Goal: Task Accomplishment & Management: Use online tool/utility

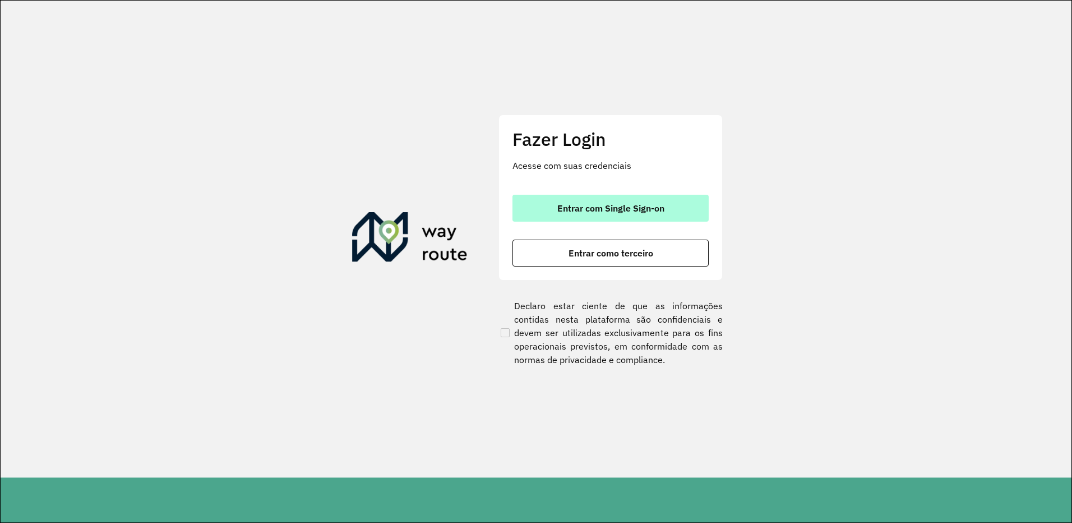
click at [647, 207] on span "Entrar com Single Sign-on" at bounding box center [610, 208] width 107 height 9
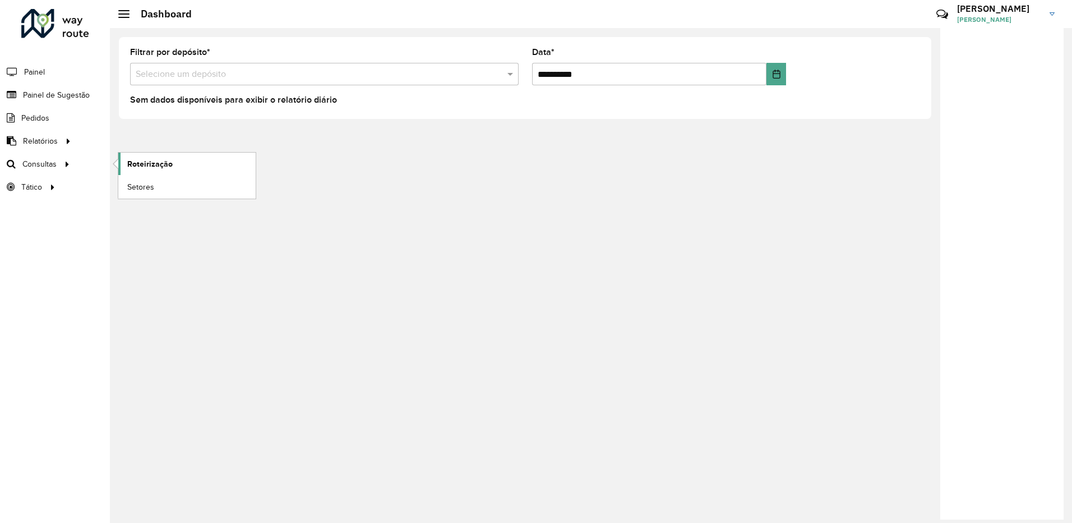
click at [130, 165] on span "Roteirização" at bounding box center [149, 164] width 45 height 12
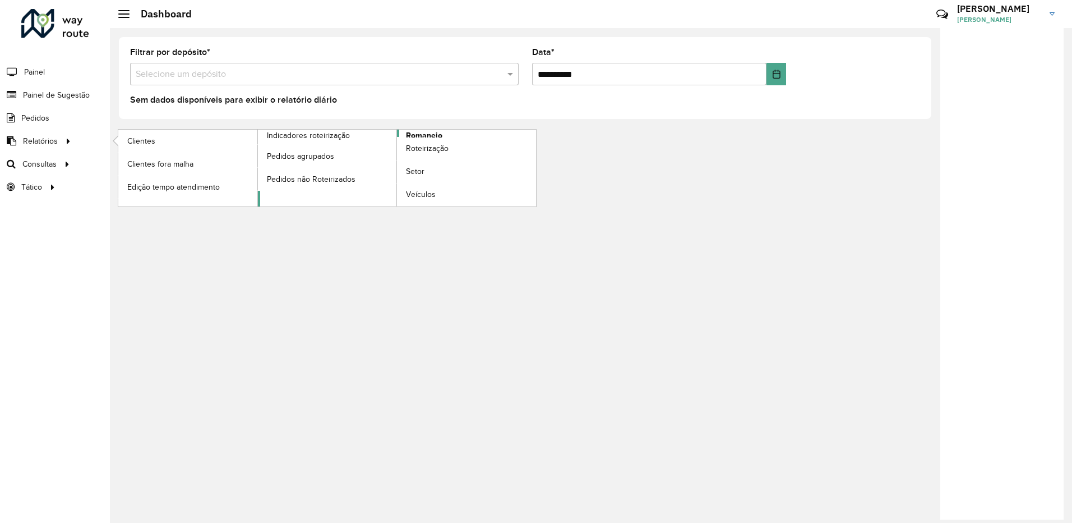
click at [418, 135] on span "Romaneio" at bounding box center [424, 136] width 36 height 12
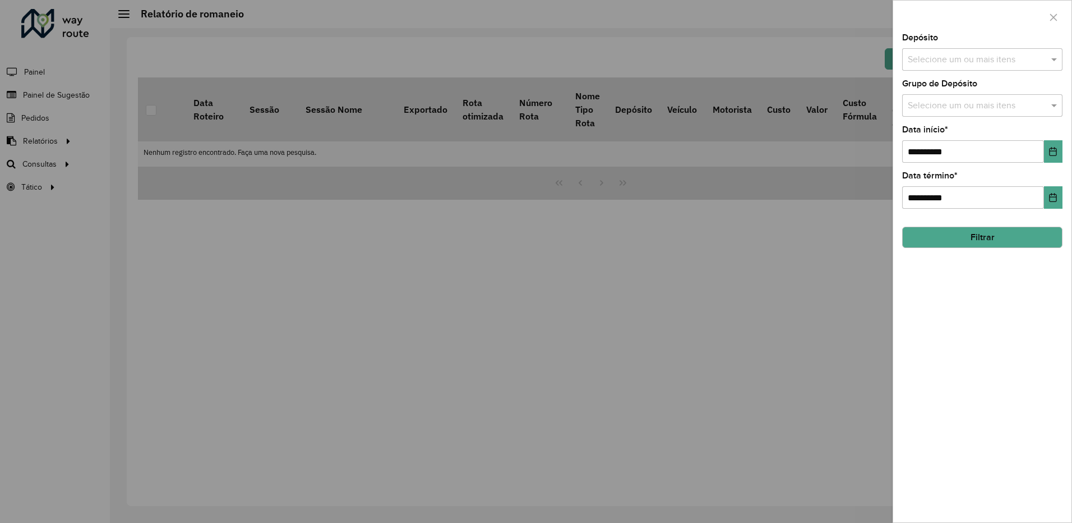
click at [1001, 54] on input "text" at bounding box center [977, 59] width 144 height 13
click at [947, 131] on div "CDD Ipatinga" at bounding box center [982, 134] width 159 height 19
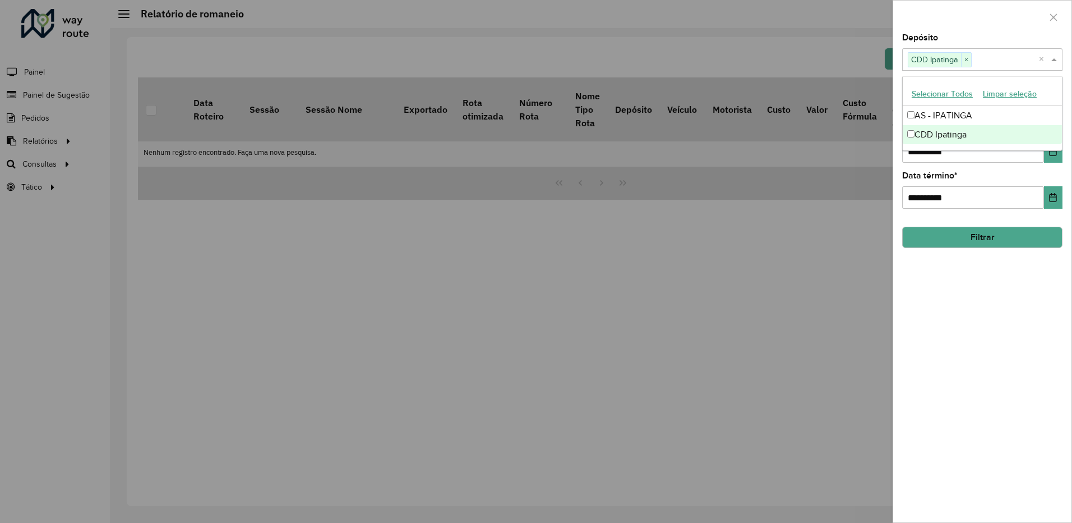
click at [974, 230] on button "Filtrar" at bounding box center [982, 237] width 160 height 21
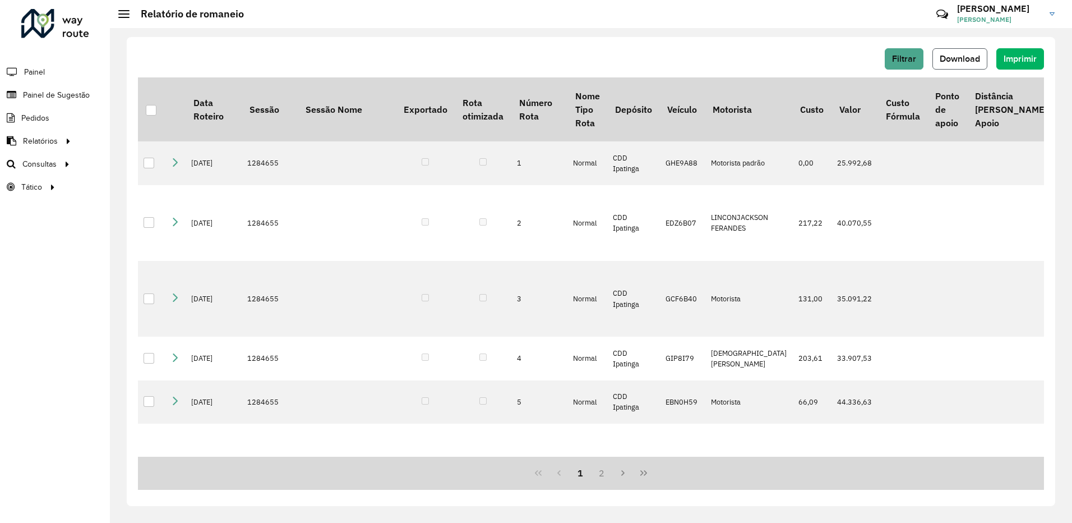
click at [970, 60] on span "Download" at bounding box center [960, 59] width 40 height 10
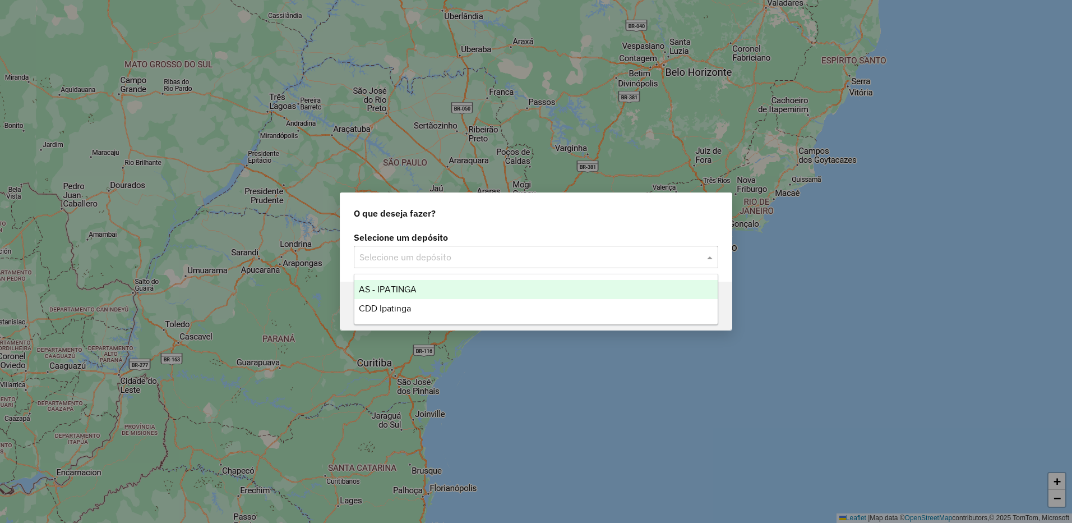
click at [455, 259] on input "text" at bounding box center [524, 257] width 331 height 13
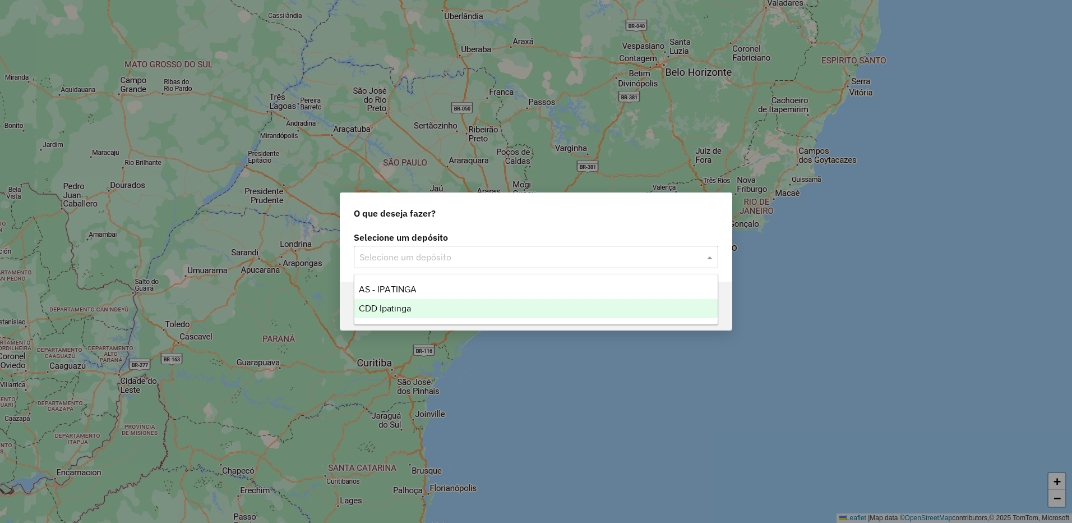
click at [401, 311] on span "CDD Ipatinga" at bounding box center [385, 308] width 52 height 10
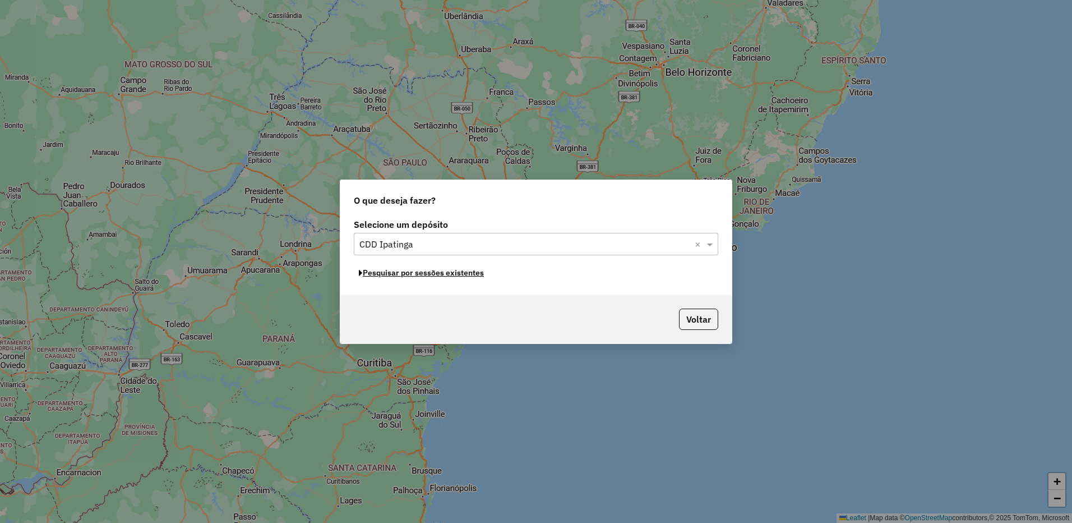
click at [464, 274] on button "Pesquisar por sessões existentes" at bounding box center [421, 272] width 135 height 17
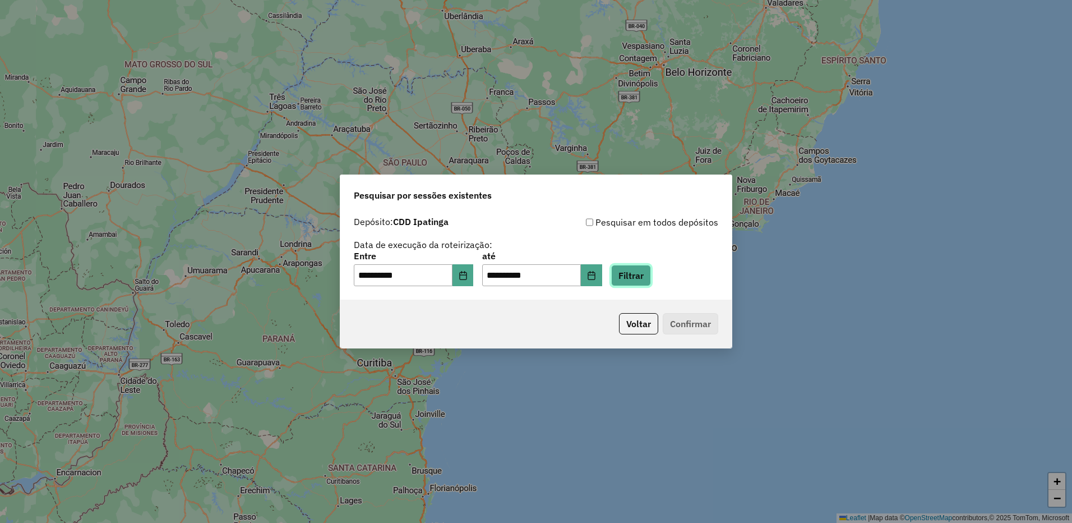
click at [635, 278] on button "Filtrar" at bounding box center [631, 275] width 40 height 21
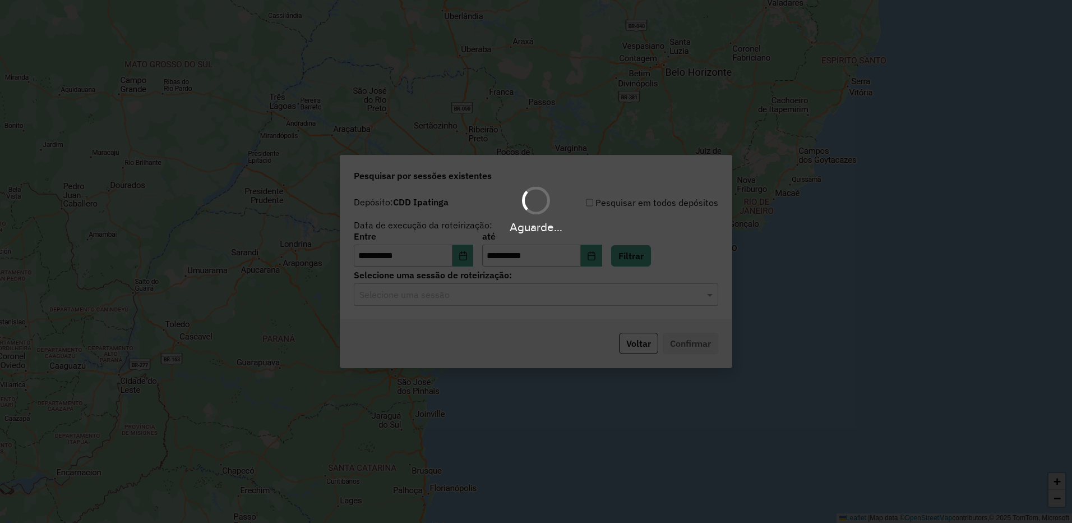
click at [592, 288] on hb-app "**********" at bounding box center [536, 261] width 1072 height 523
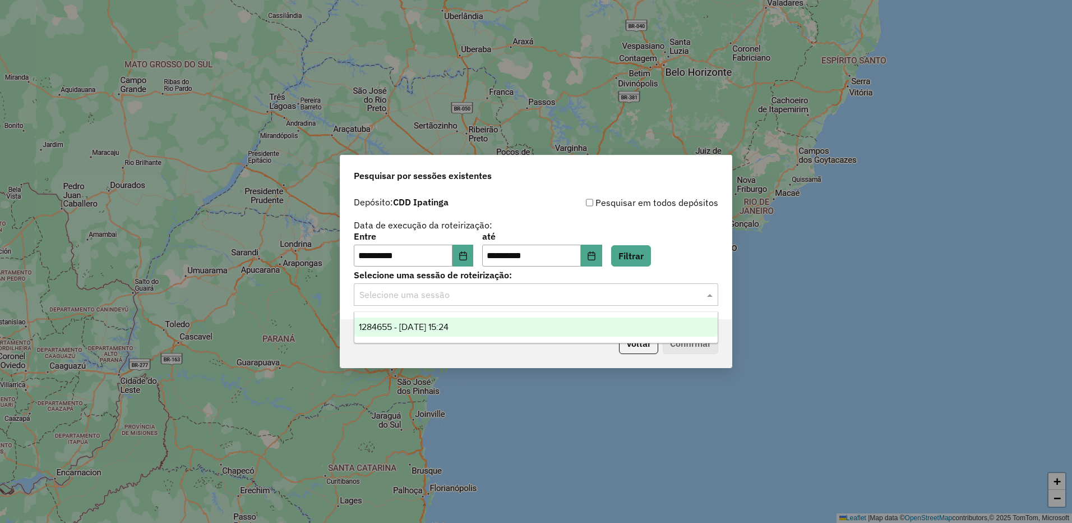
click at [586, 290] on input "text" at bounding box center [524, 294] width 331 height 13
click at [500, 324] on div "1284655 - 29/09/2025 15:24" at bounding box center [535, 326] width 363 height 19
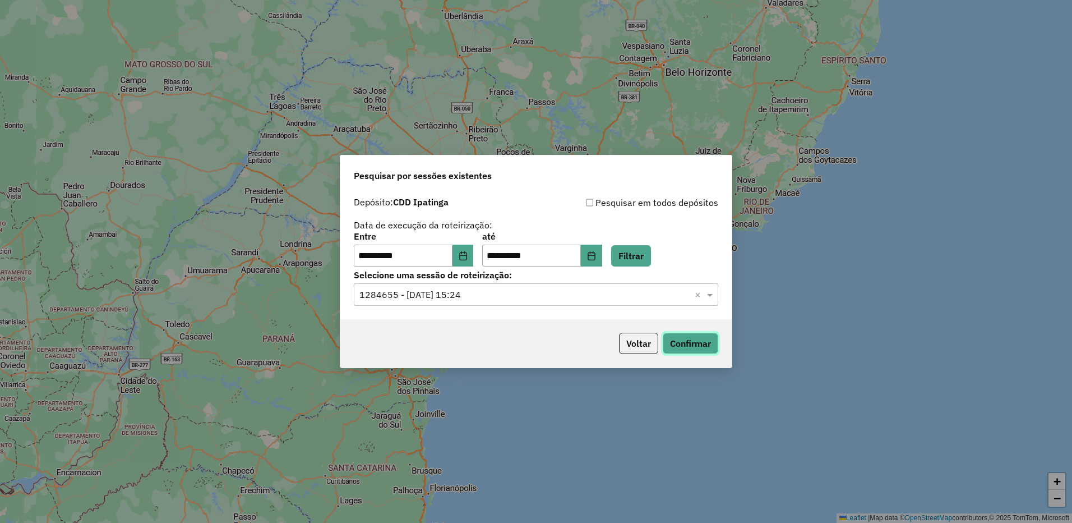
click at [693, 347] on button "Confirmar" at bounding box center [691, 343] width 56 height 21
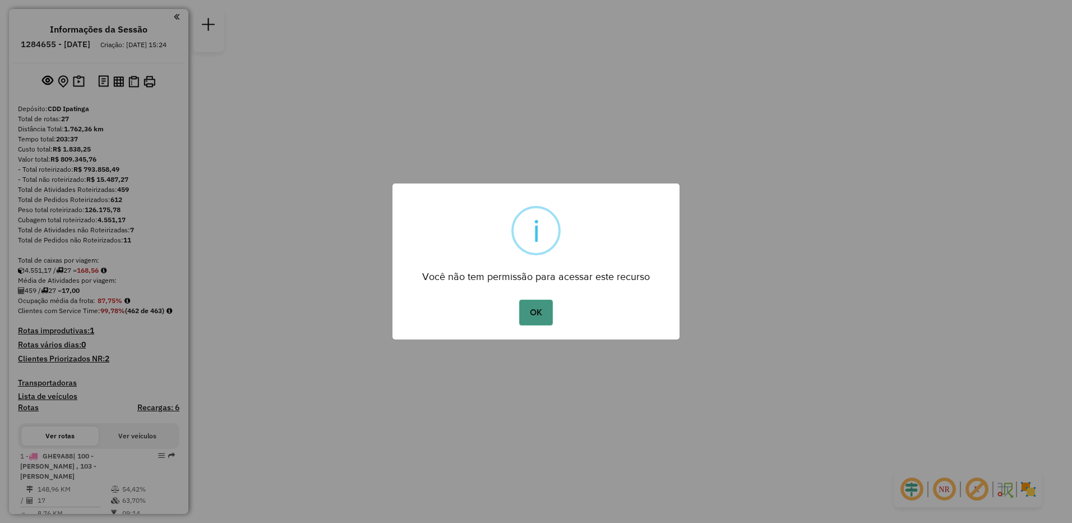
click at [542, 309] on button "OK" at bounding box center [535, 312] width 33 height 26
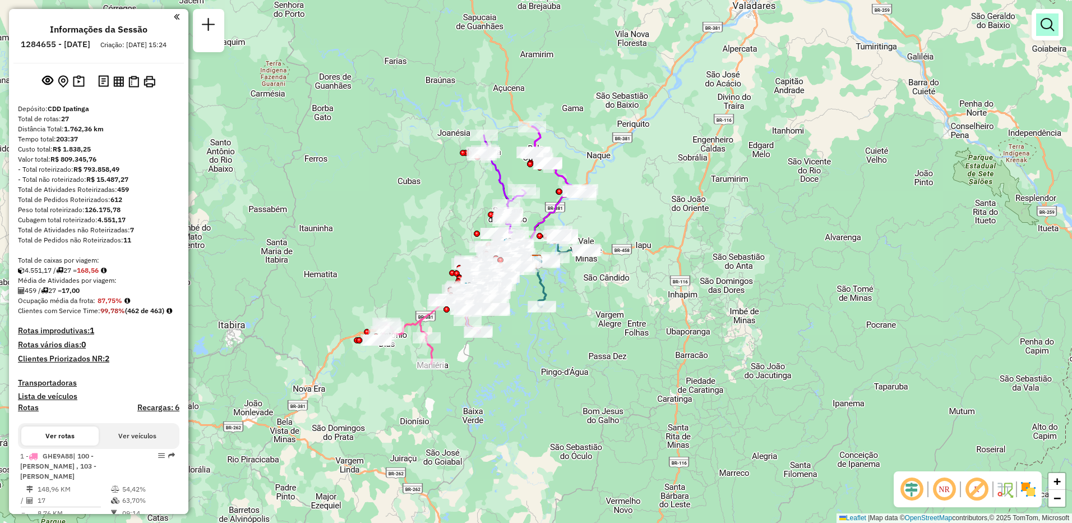
click at [1043, 31] on link at bounding box center [1047, 24] width 22 height 22
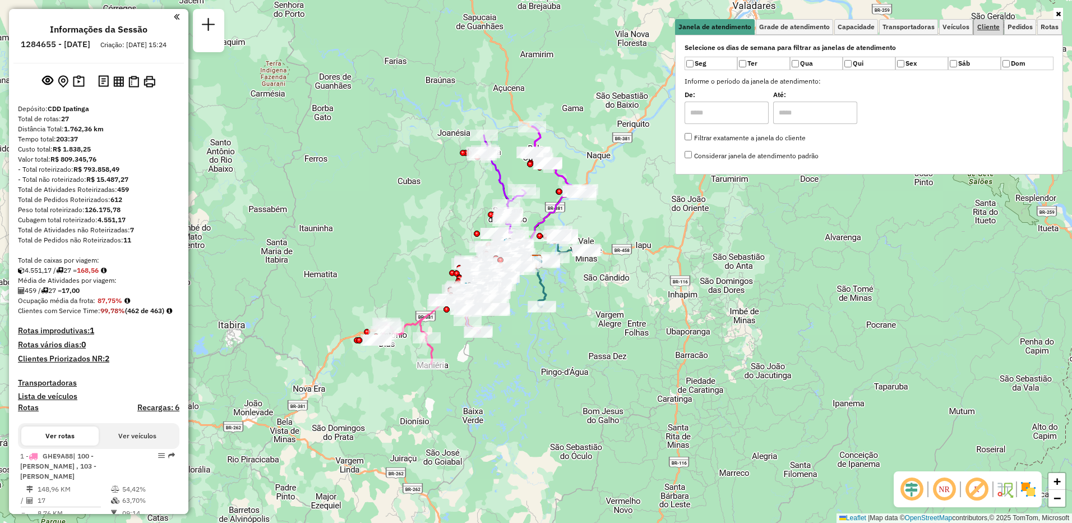
click at [992, 29] on span "Cliente" at bounding box center [989, 27] width 22 height 7
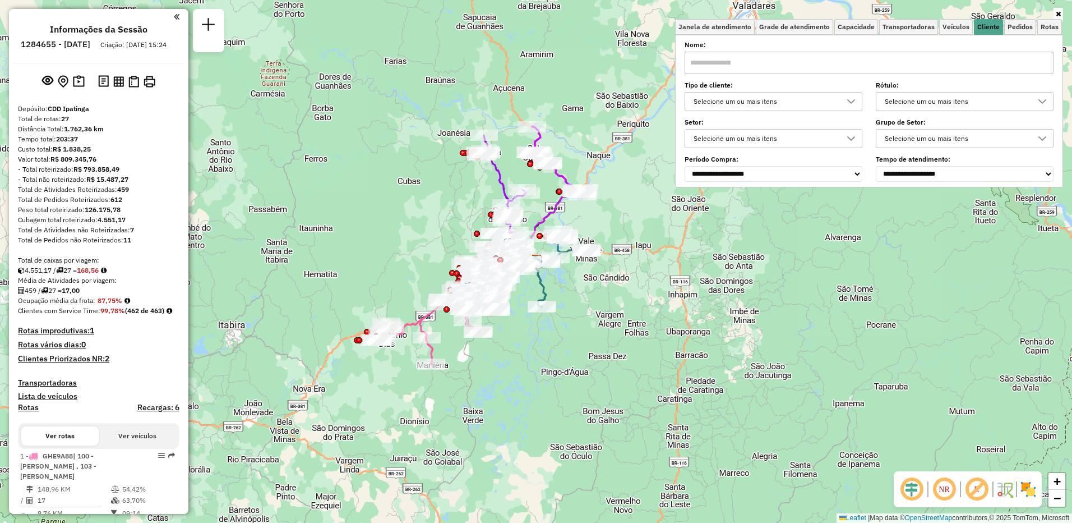
click at [844, 101] on div at bounding box center [851, 102] width 21 height 18
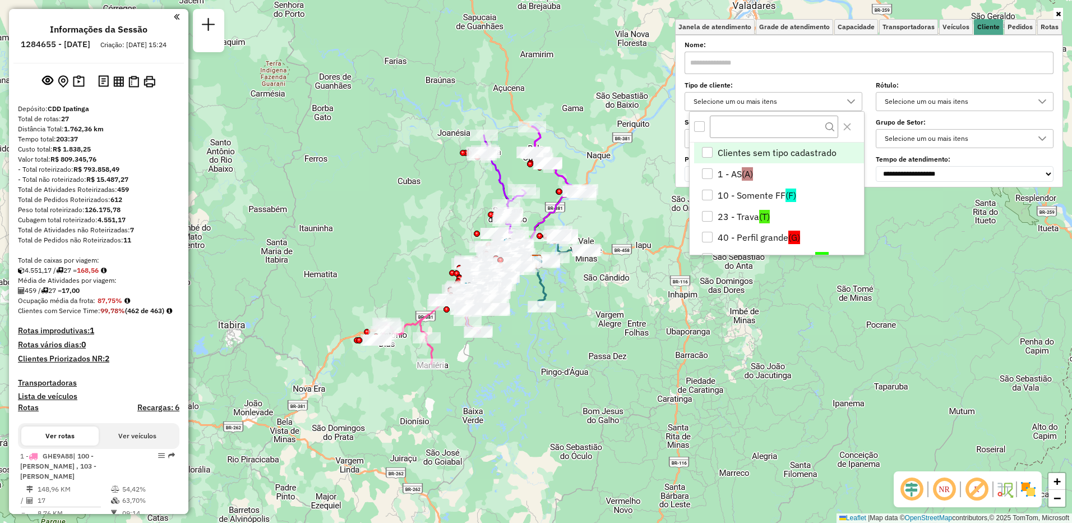
scroll to position [7, 39]
click at [741, 218] on li "23 - Trava (T)" at bounding box center [779, 216] width 170 height 21
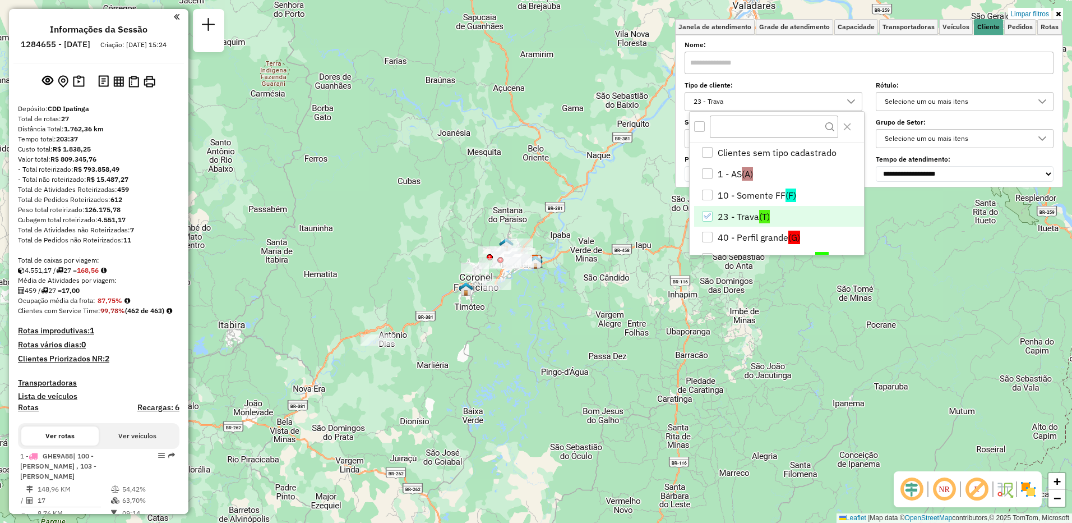
click at [851, 105] on icon at bounding box center [851, 101] width 9 height 9
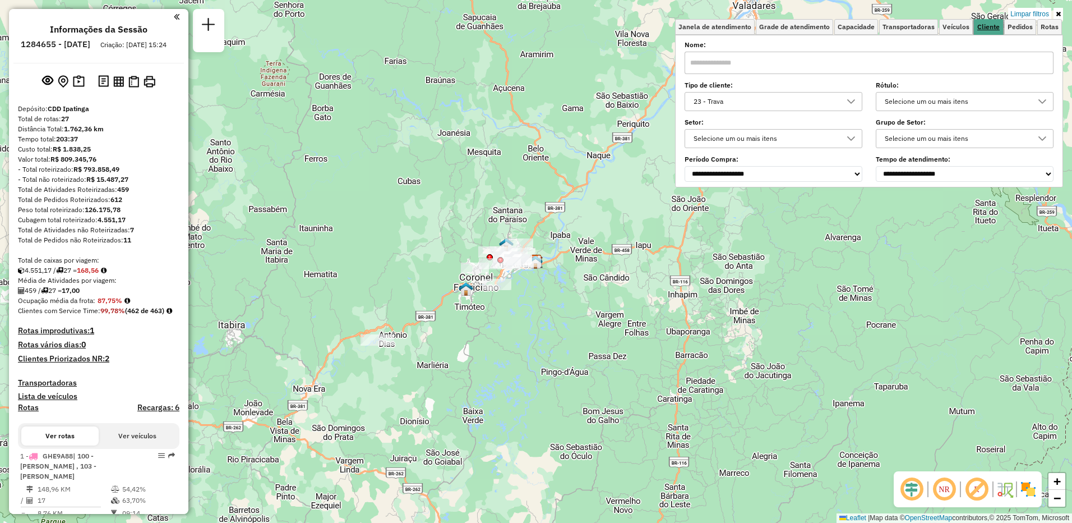
click at [991, 26] on span "Cliente" at bounding box center [989, 27] width 22 height 7
click at [924, 357] on div "Limpar filtros Janela de atendimento Grade de atendimento Capacidade Transporta…" at bounding box center [536, 261] width 1072 height 523
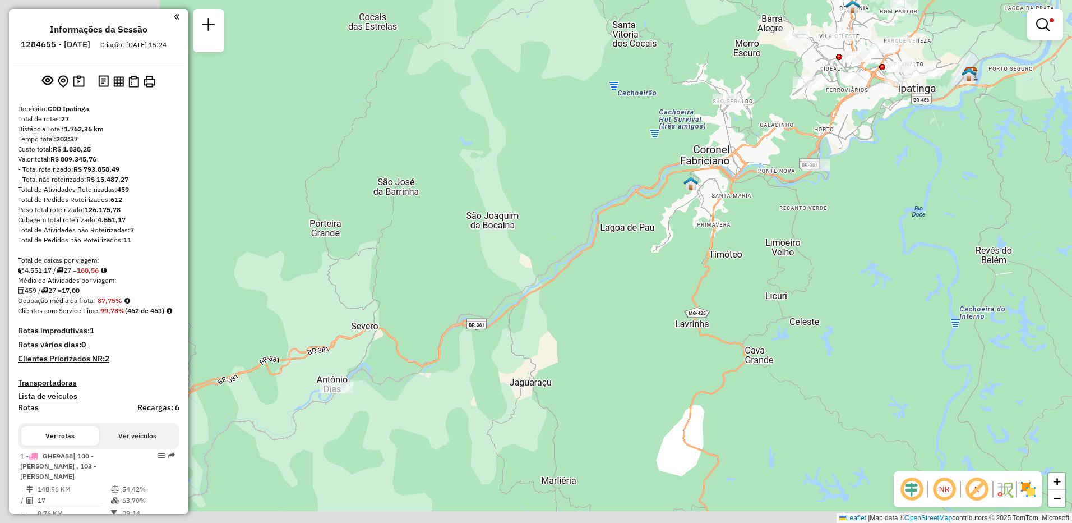
drag, startPoint x: 472, startPoint y: 272, endPoint x: 895, endPoint y: 161, distance: 437.2
click at [895, 161] on div "Limpar filtros Janela de atendimento Grade de atendimento Capacidade Transporta…" at bounding box center [536, 261] width 1072 height 523
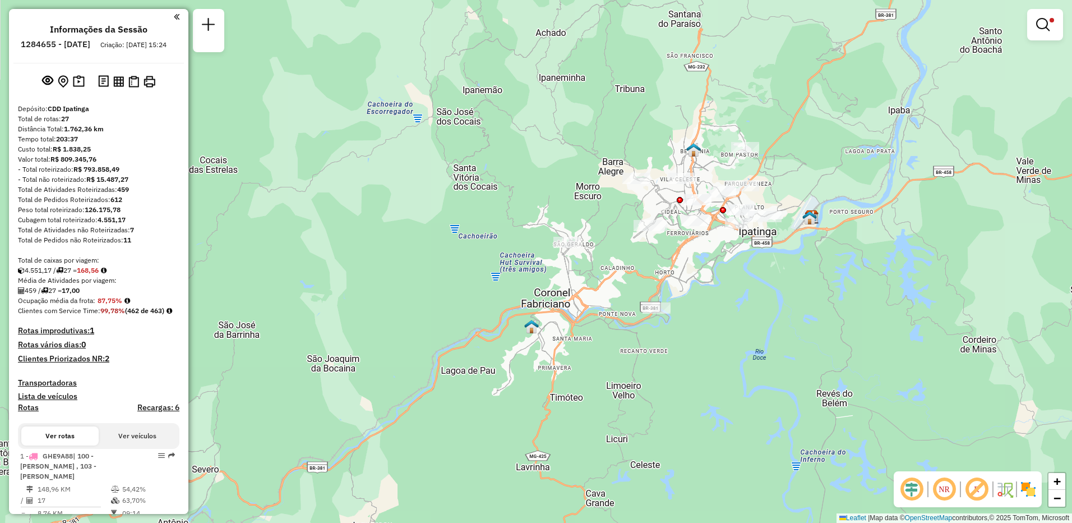
drag, startPoint x: 763, startPoint y: 252, endPoint x: 602, endPoint y: 397, distance: 216.0
click at [602, 397] on div "Limpar filtros Janela de atendimento Grade de atendimento Capacidade Transporta…" at bounding box center [536, 261] width 1072 height 523
select select "**********"
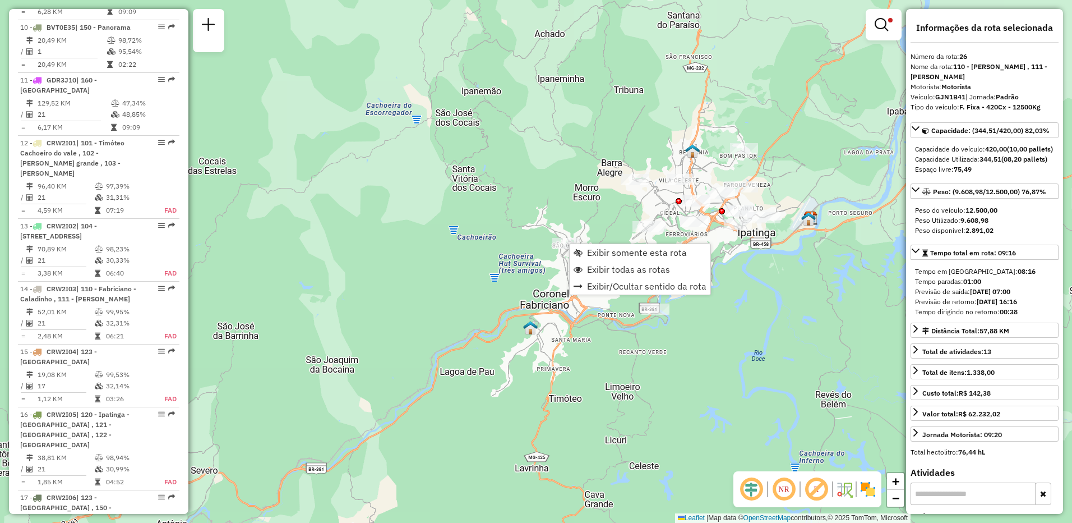
scroll to position [2049, 0]
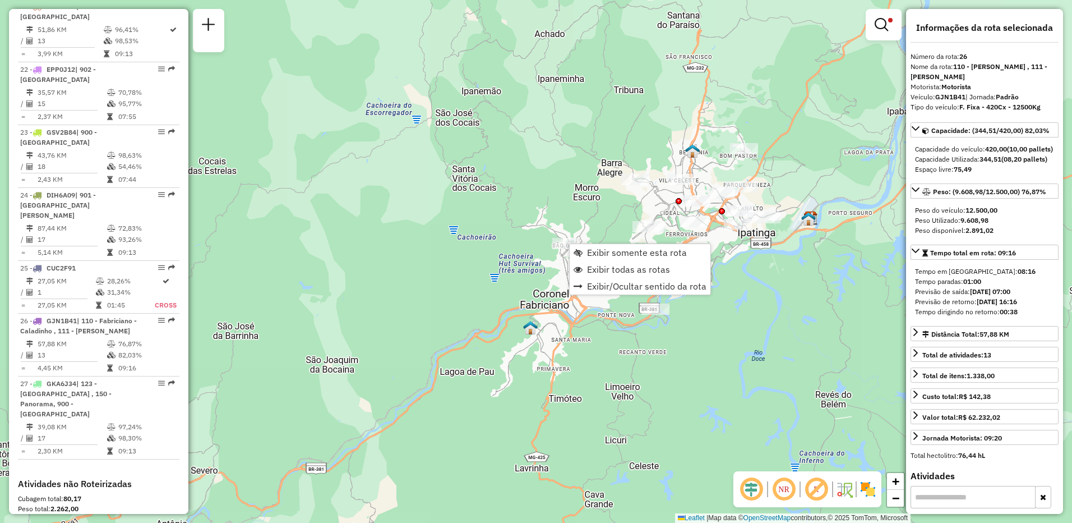
click at [526, 254] on div "Limpar filtros Janela de atendimento Grade de atendimento Capacidade Transporta…" at bounding box center [536, 261] width 1072 height 523
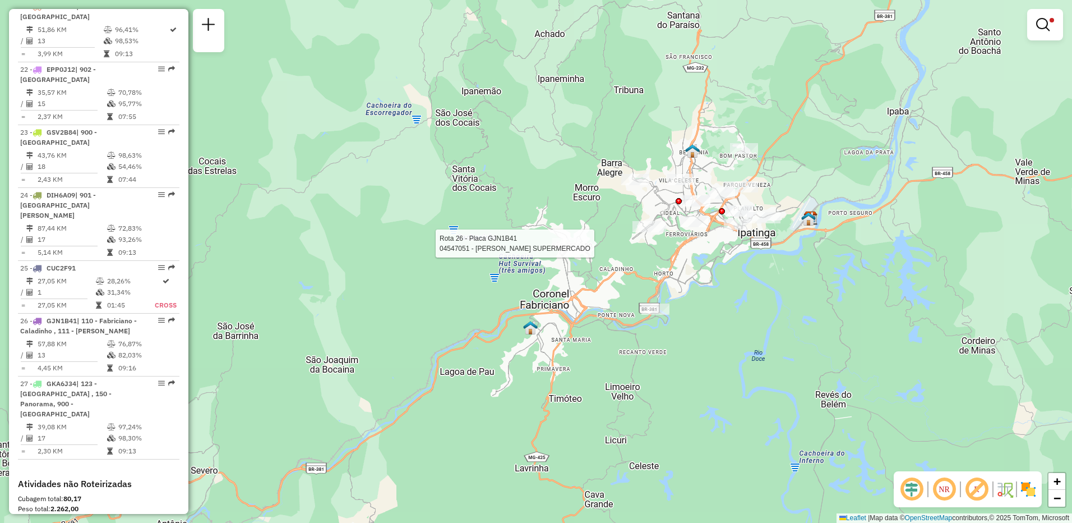
select select "**********"
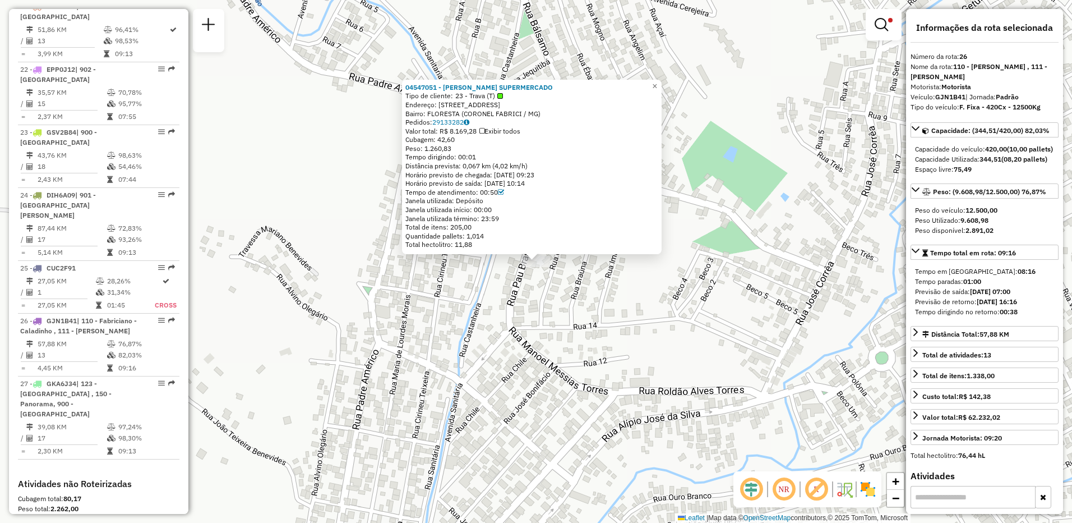
drag, startPoint x: 427, startPoint y: 149, endPoint x: 460, endPoint y: 149, distance: 33.7
click at [460, 149] on div "Peso: 1.260,83" at bounding box center [531, 148] width 253 height 9
drag, startPoint x: 460, startPoint y: 149, endPoint x: 532, endPoint y: 149, distance: 71.2
click at [532, 149] on div "Peso: 1.260,83" at bounding box center [531, 148] width 253 height 9
click at [657, 83] on span "×" at bounding box center [654, 86] width 5 height 10
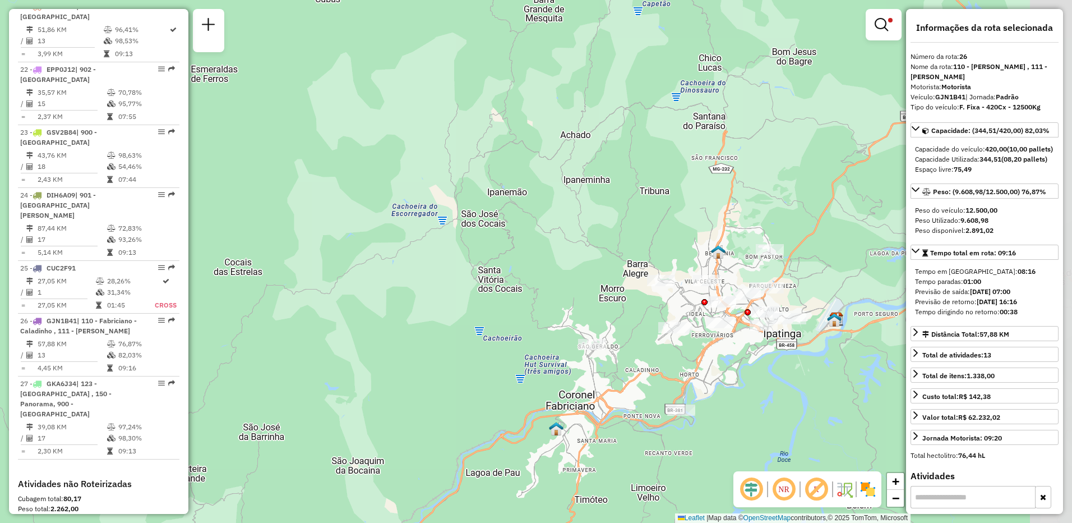
drag, startPoint x: 765, startPoint y: 400, endPoint x: 638, endPoint y: 336, distance: 142.2
click at [638, 336] on div "Limpar filtros Janela de atendimento Grade de atendimento Capacidade Transporta…" at bounding box center [536, 261] width 1072 height 523
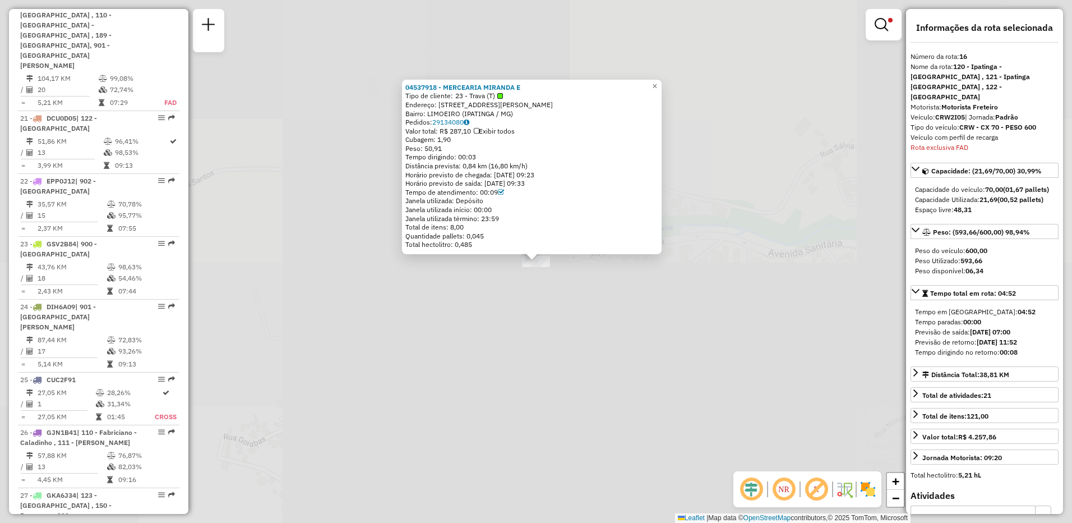
scroll to position [1472, 0]
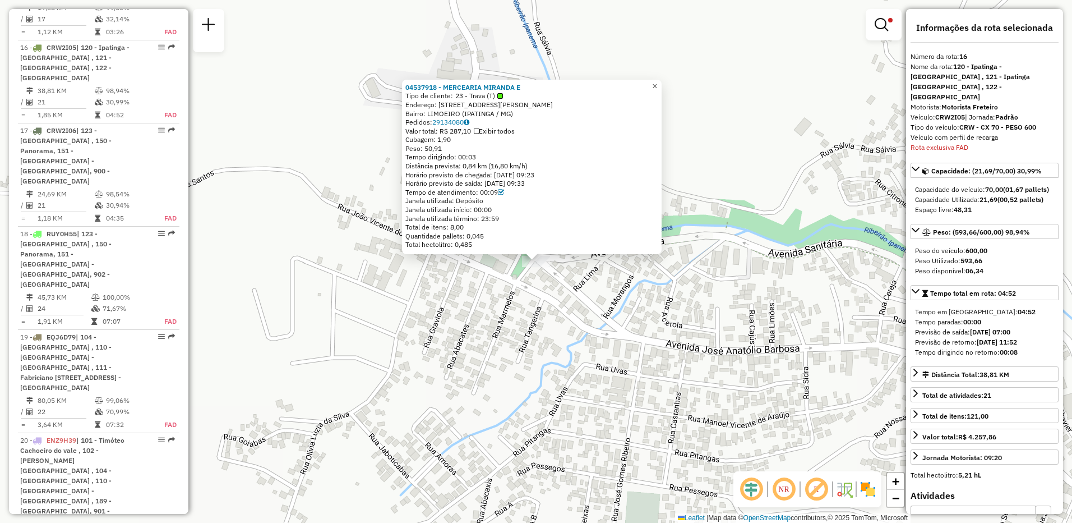
click at [657, 82] on span "×" at bounding box center [654, 86] width 5 height 10
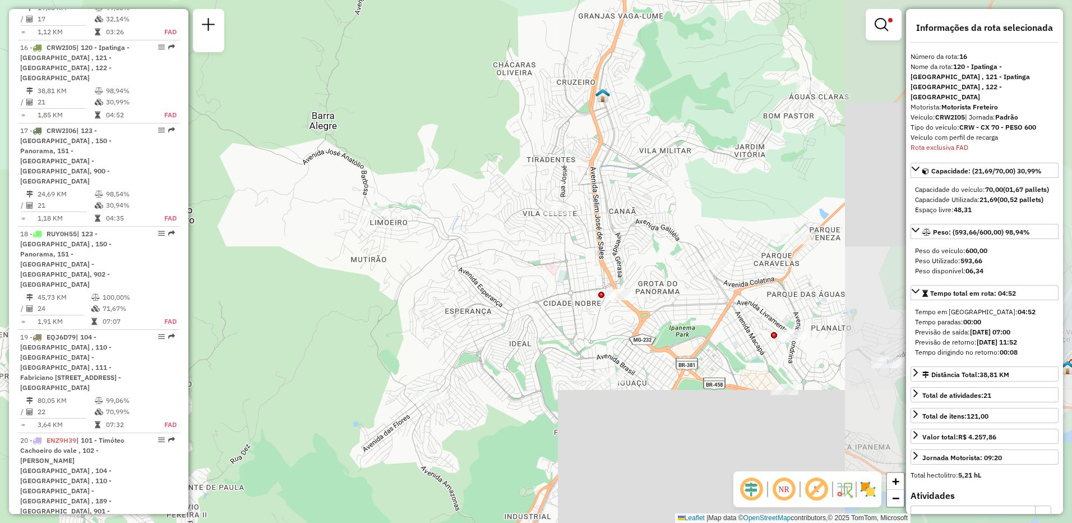
drag, startPoint x: 780, startPoint y: 402, endPoint x: 467, endPoint y: 217, distance: 363.8
click at [467, 217] on div "Limpar filtros Janela de atendimento Grade de atendimento Capacidade Transporta…" at bounding box center [536, 261] width 1072 height 523
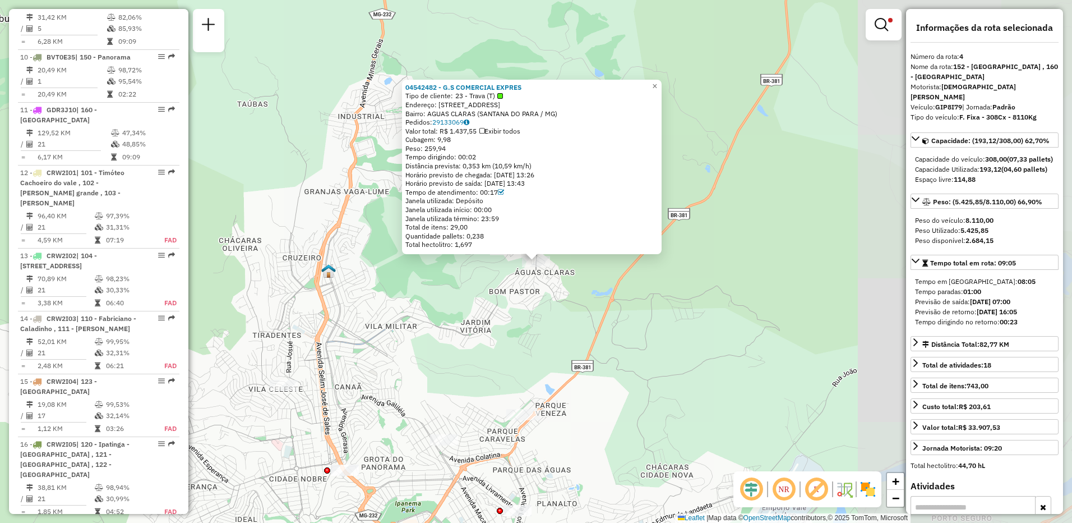
scroll to position [658, 0]
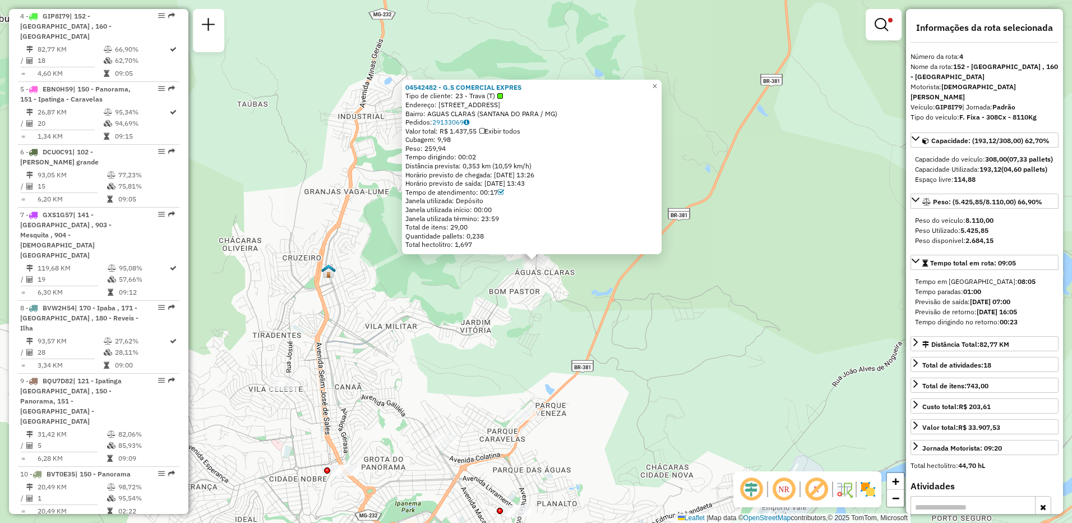
click at [694, 266] on div "04542482 - G.S COMERCIAL EXPRES Tipo de cliente: 23 - Trava (T) Endereço: AV AV…" at bounding box center [536, 261] width 1072 height 523
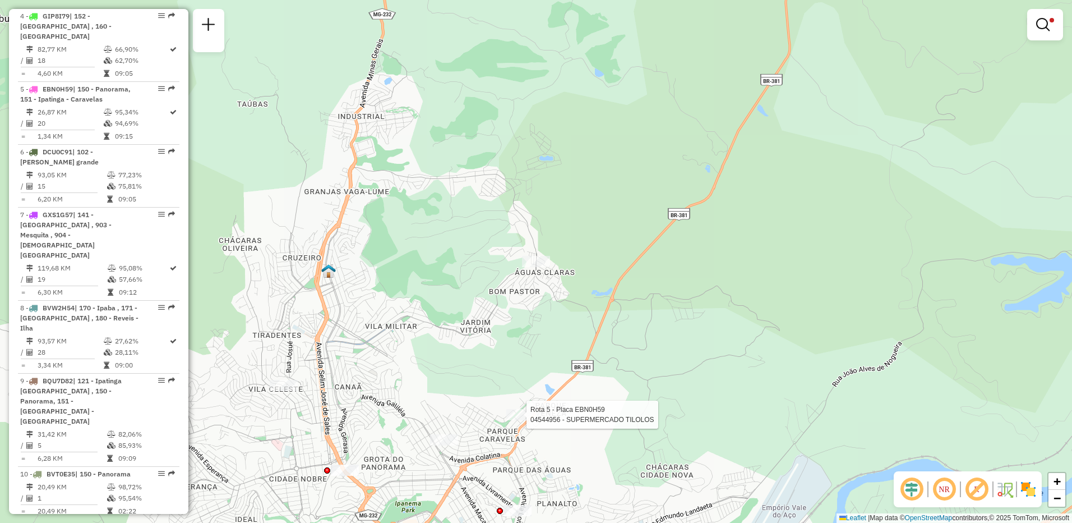
select select "**********"
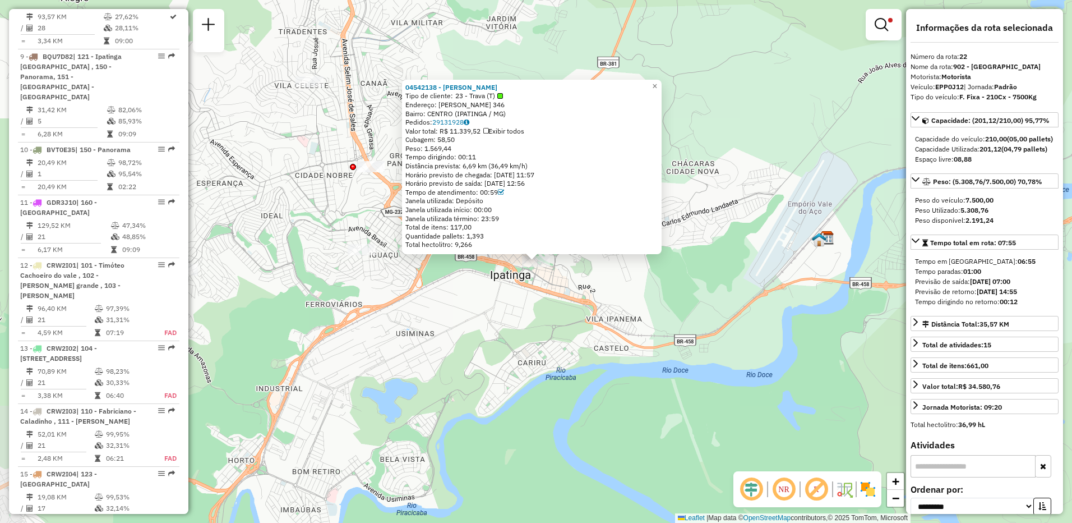
scroll to position [1971, 0]
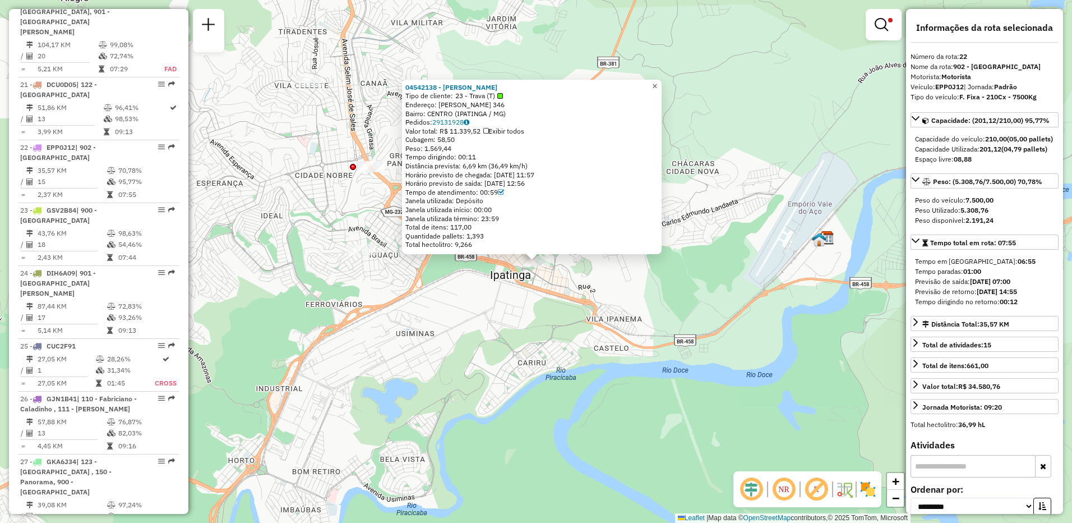
click at [657, 83] on span "×" at bounding box center [654, 86] width 5 height 10
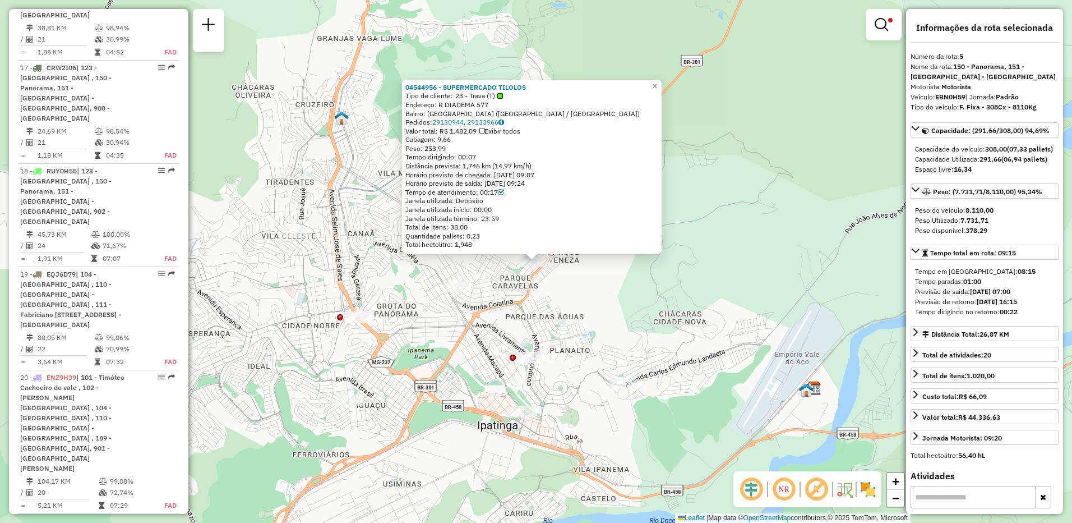
scroll to position [721, 0]
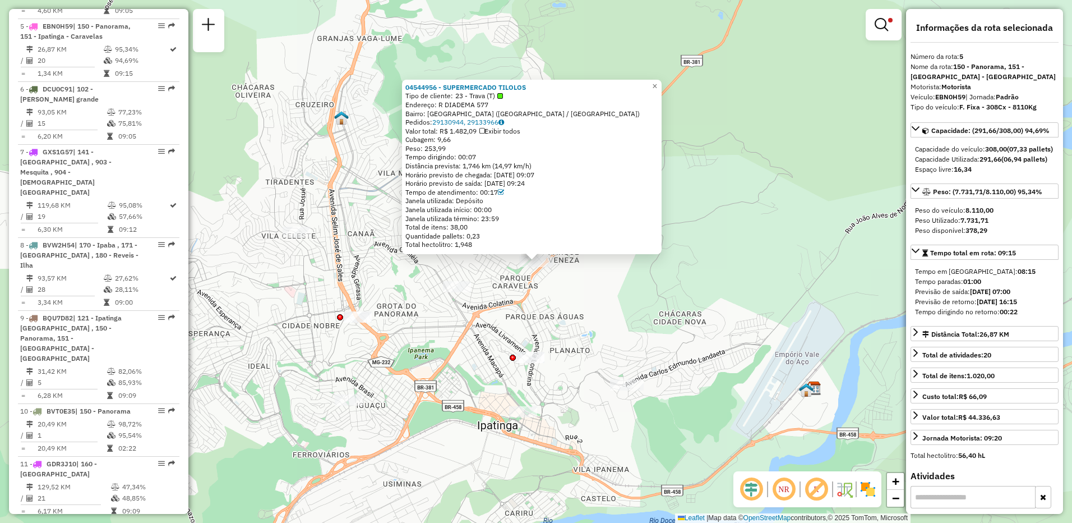
click at [714, 260] on div "04544956 - SUPERMERCADO TILOLOS Tipo de cliente: 23 - Trava (T) Endereço: R DIA…" at bounding box center [536, 261] width 1072 height 523
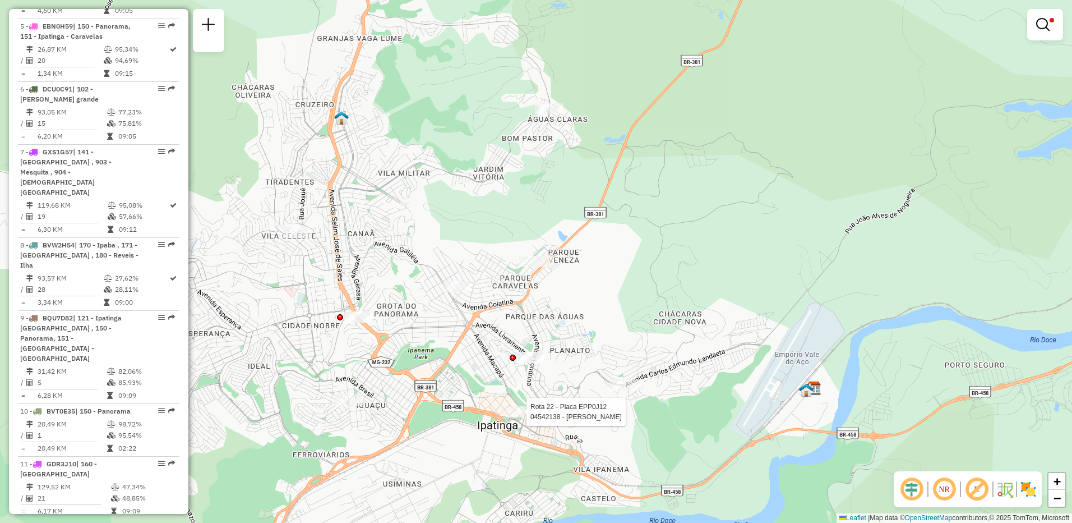
select select "**********"
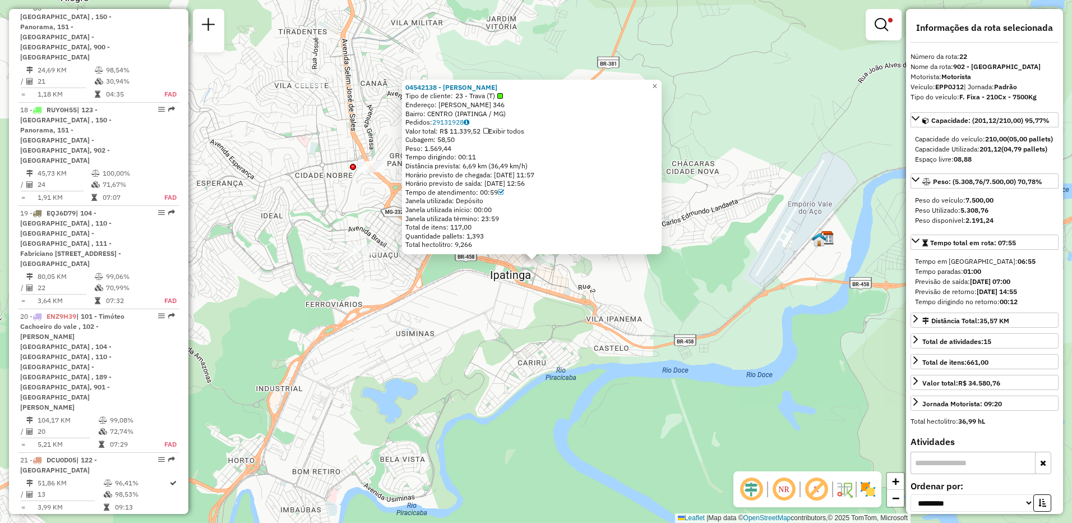
scroll to position [1971, 0]
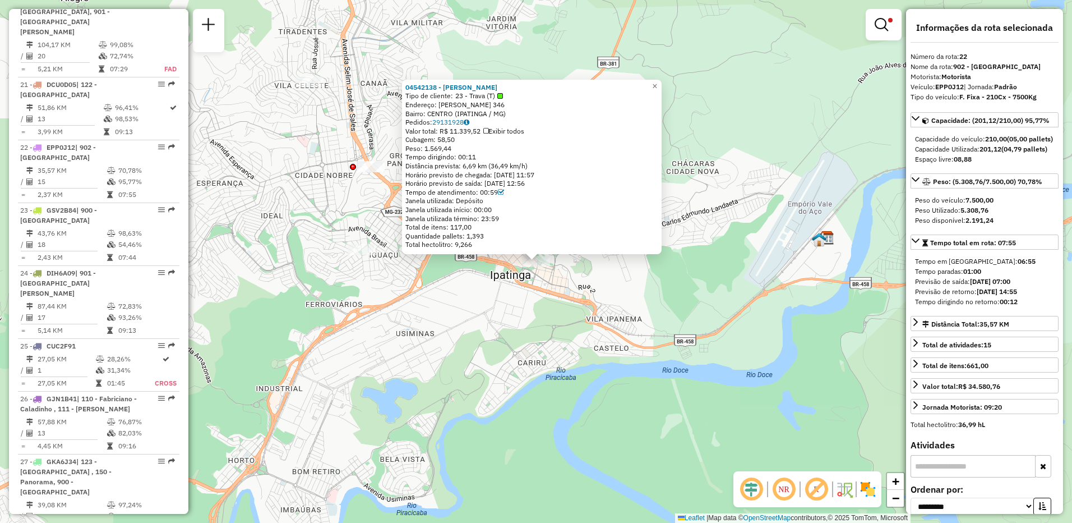
click at [554, 312] on div "04542138 - NILMAR LAGE FONSECA Tipo de cliente: 23 - Trava (T) Endereço: ZITA S…" at bounding box center [536, 261] width 1072 height 523
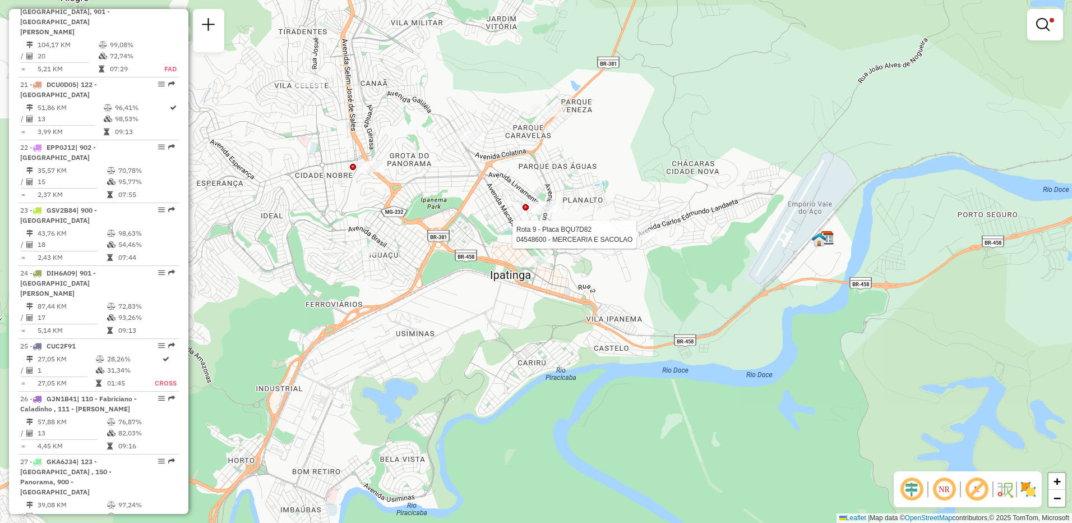
select select "**********"
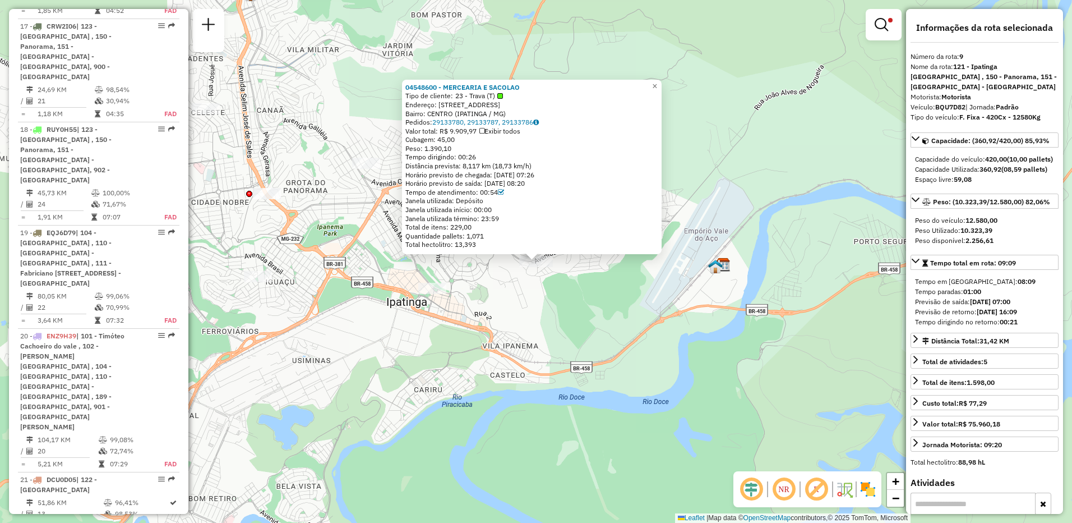
scroll to position [983, 0]
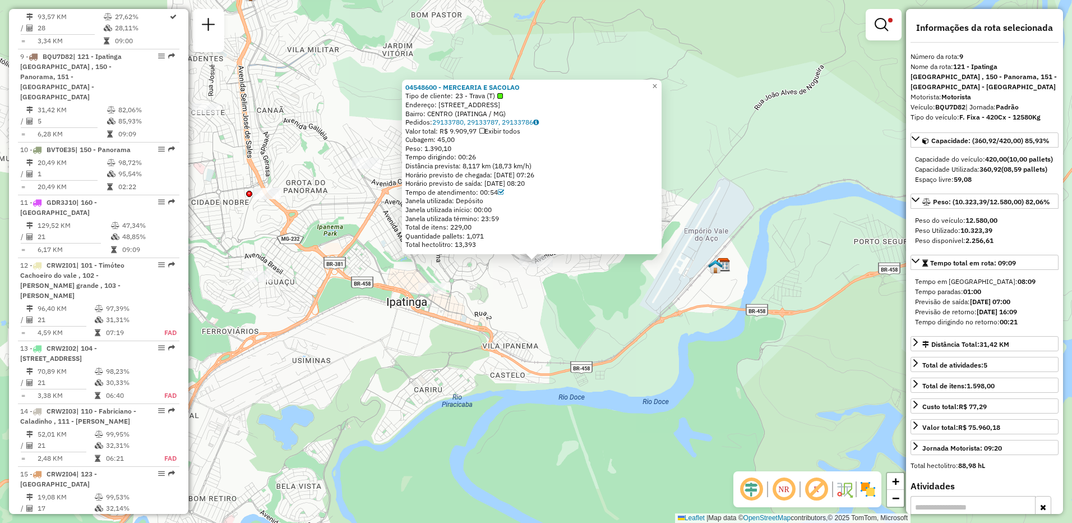
click at [593, 297] on div "04548600 - MERCEARIA E SACOLAO Tipo de cliente: 23 - Trava (T) Endereço: AVENID…" at bounding box center [536, 261] width 1072 height 523
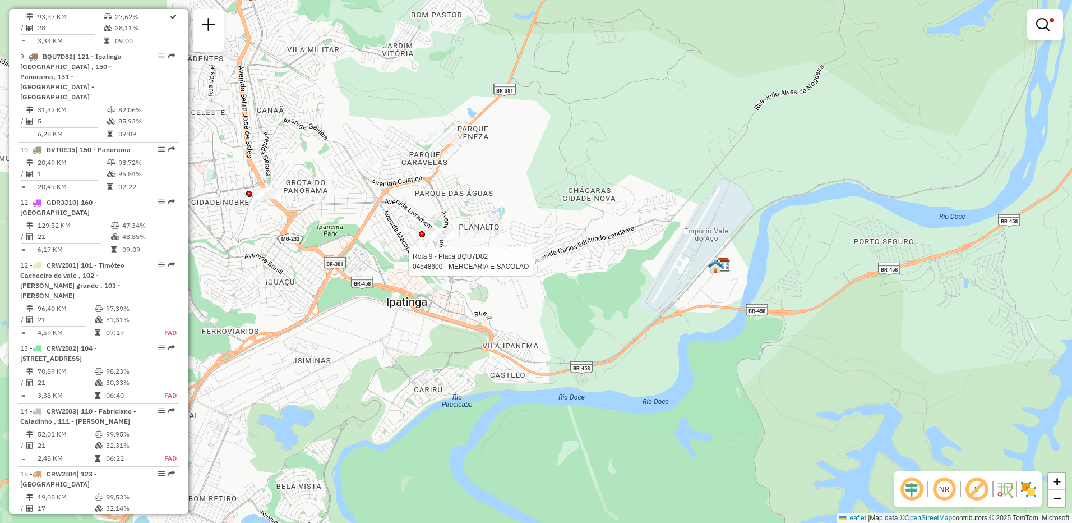
click at [530, 267] on div at bounding box center [536, 261] width 34 height 11
select select "**********"
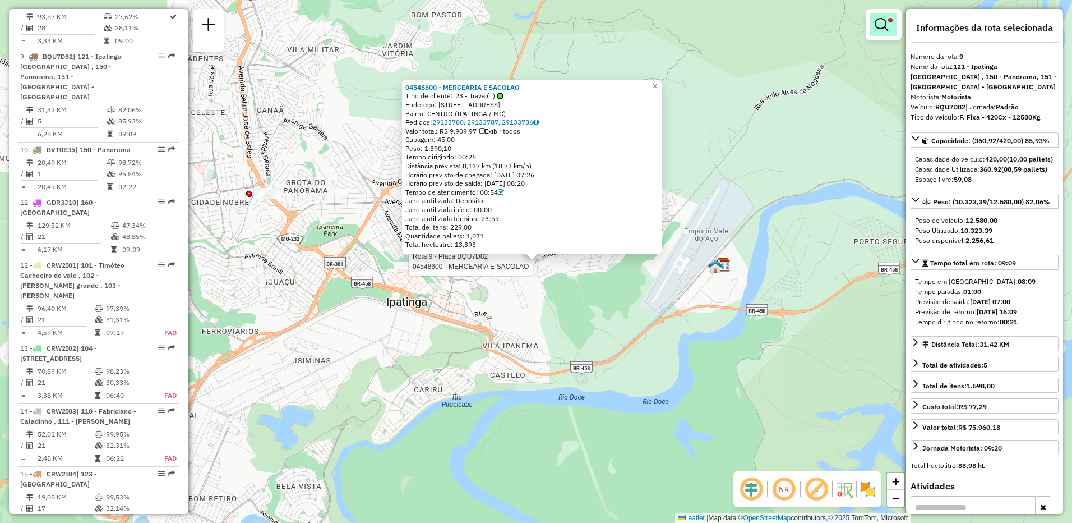
click at [884, 18] on em at bounding box center [881, 24] width 13 height 13
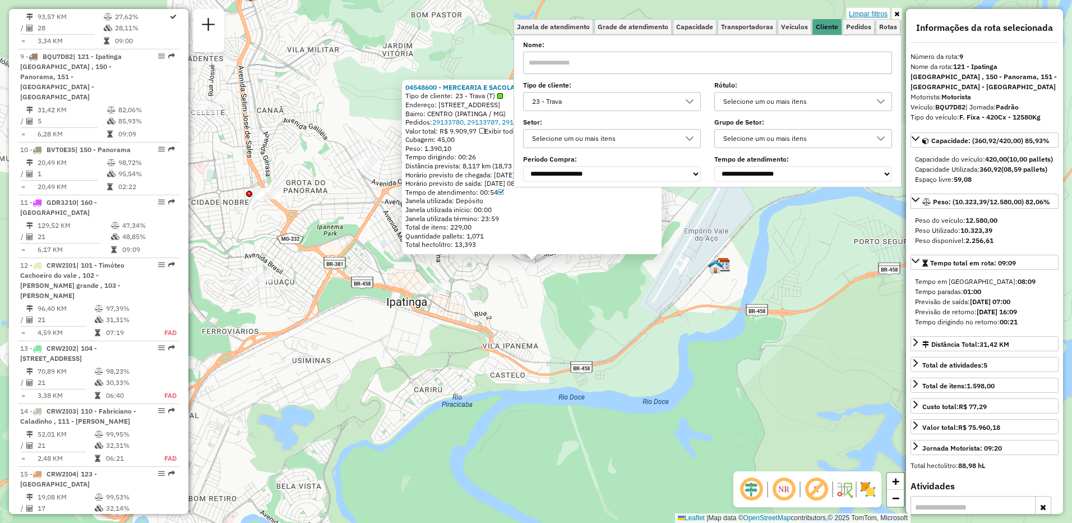
click at [867, 15] on link "Limpar filtros" at bounding box center [868, 14] width 43 height 12
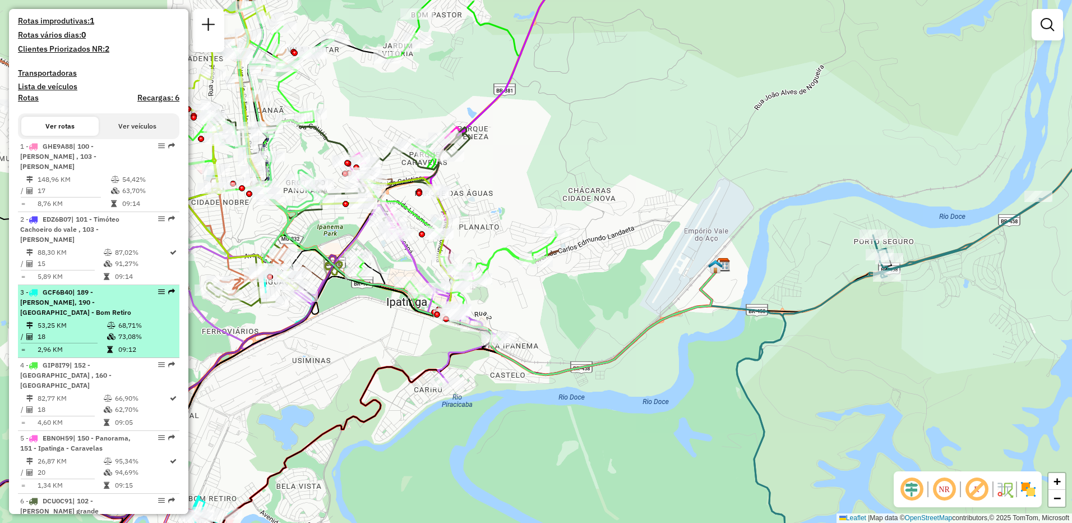
scroll to position [254, 0]
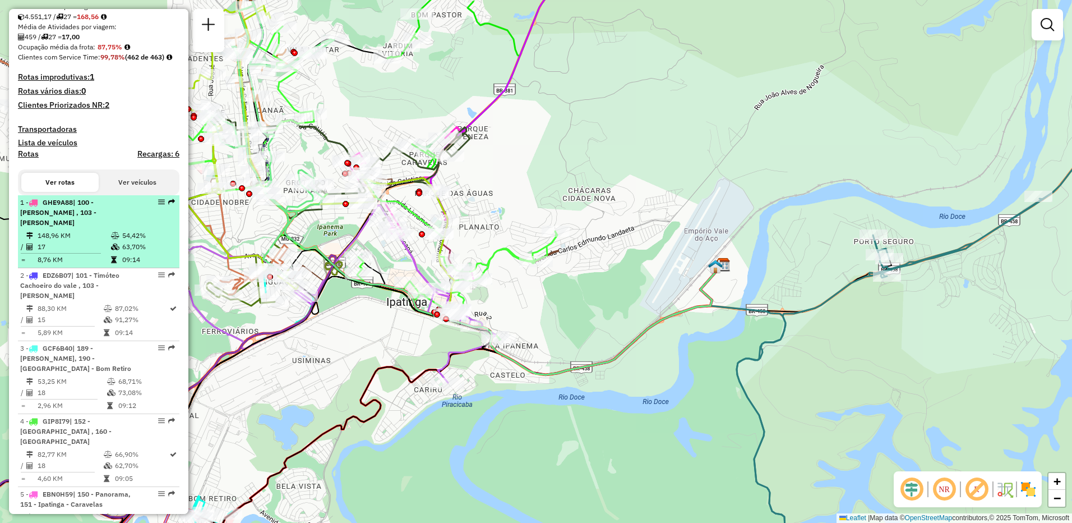
select select "**********"
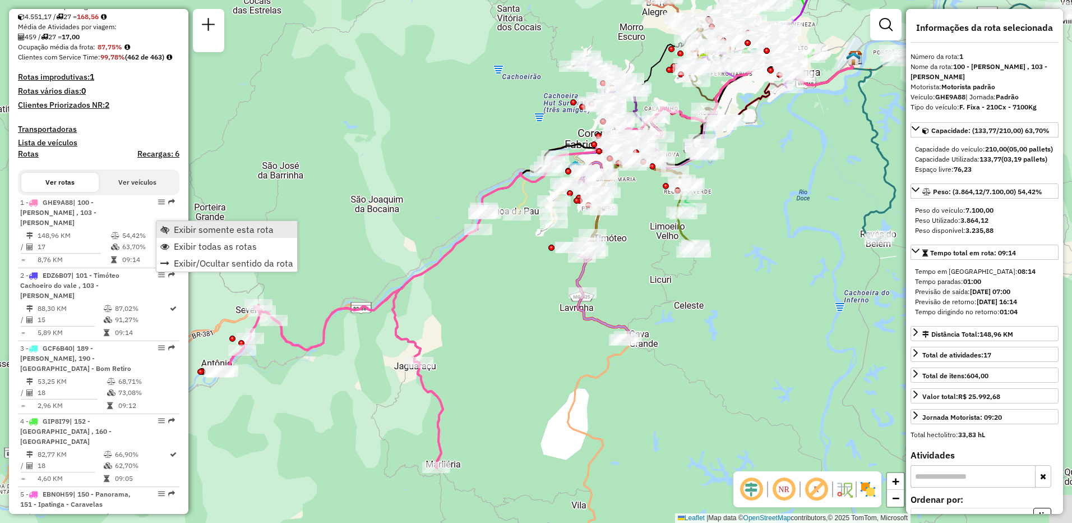
click at [179, 228] on span "Exibir somente esta rota" at bounding box center [224, 229] width 100 height 9
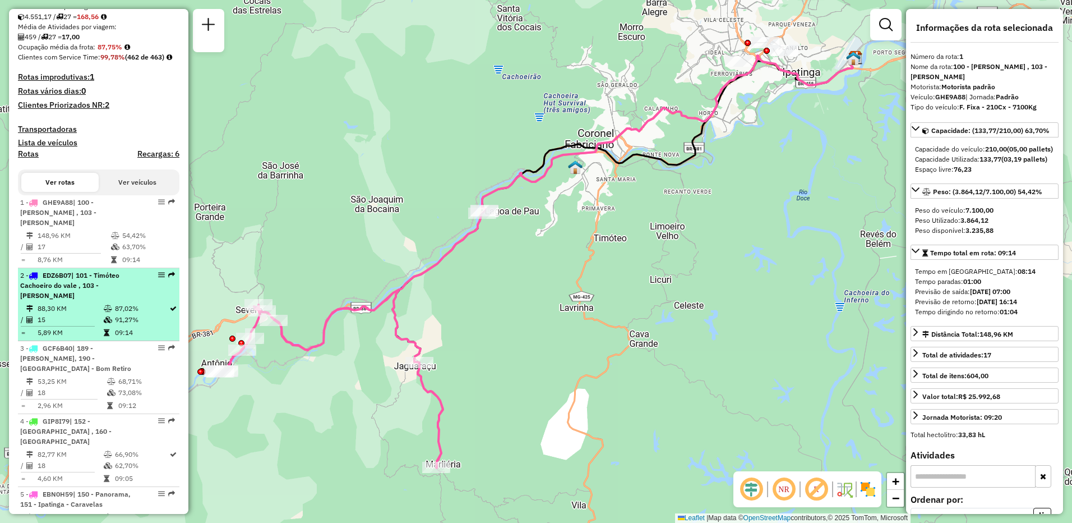
click at [132, 293] on div "2 - EDZ6B07 | 101 - Timóteo Cachoeiro do vale , 103 - Marlielia Jaguaraçu" at bounding box center [79, 285] width 119 height 30
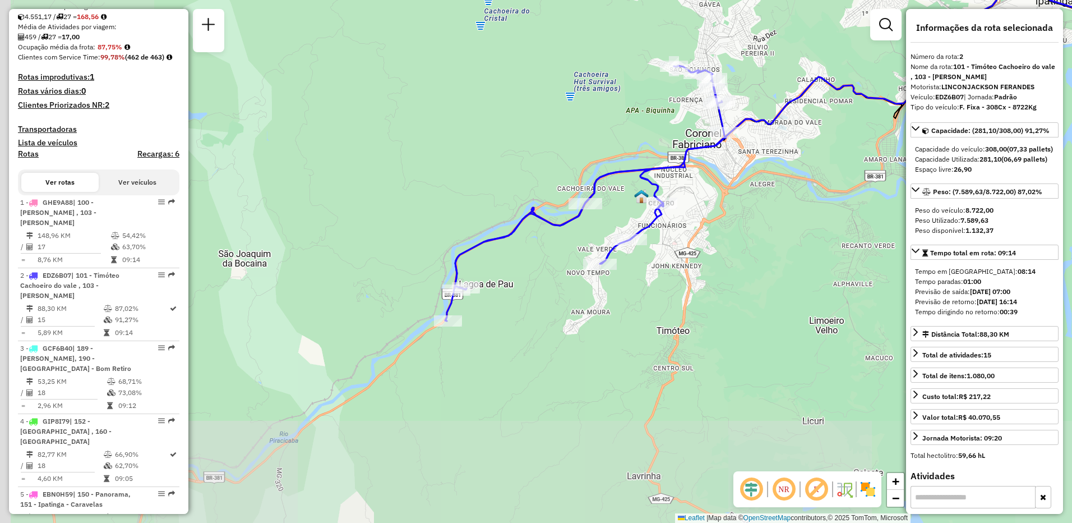
drag, startPoint x: 282, startPoint y: 335, endPoint x: 569, endPoint y: 221, distance: 309.6
click at [569, 221] on icon at bounding box center [585, 193] width 281 height 255
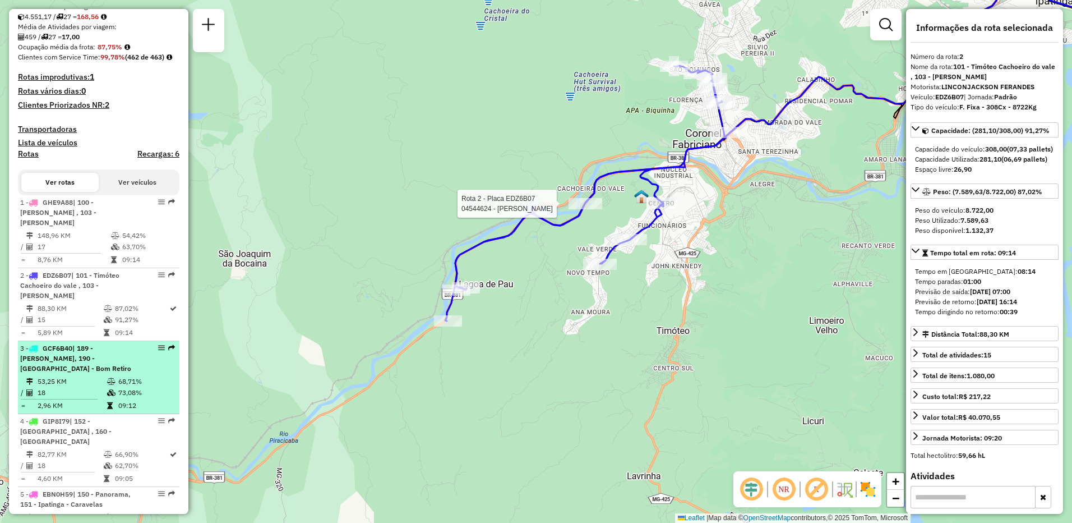
click at [122, 363] on div "3 - GCF6B40 | 189 - Amaro Lanari, 190 - Ipatinga - Bom Retiro" at bounding box center [79, 358] width 119 height 30
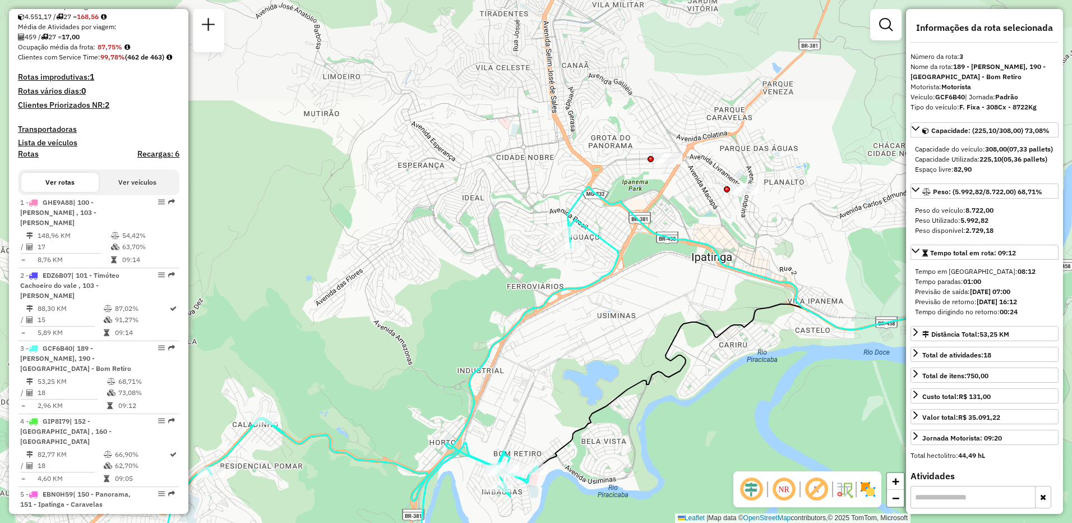
drag, startPoint x: 588, startPoint y: 203, endPoint x: 572, endPoint y: 398, distance: 195.3
click at [572, 398] on div "Janela de atendimento Grade de atendimento Capacidade Transportadoras Veículos …" at bounding box center [536, 261] width 1072 height 523
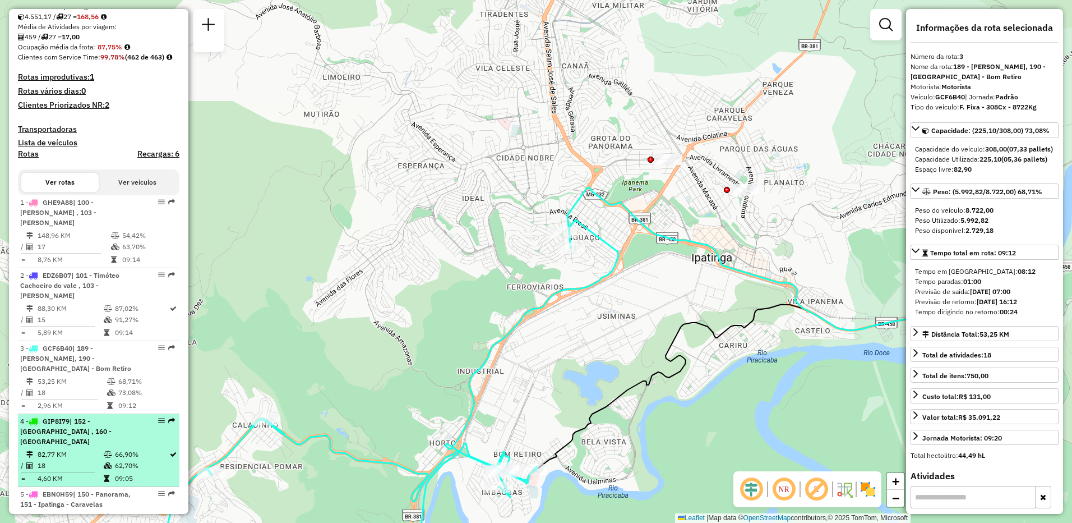
click at [79, 449] on td "82,77 KM" at bounding box center [70, 454] width 66 height 11
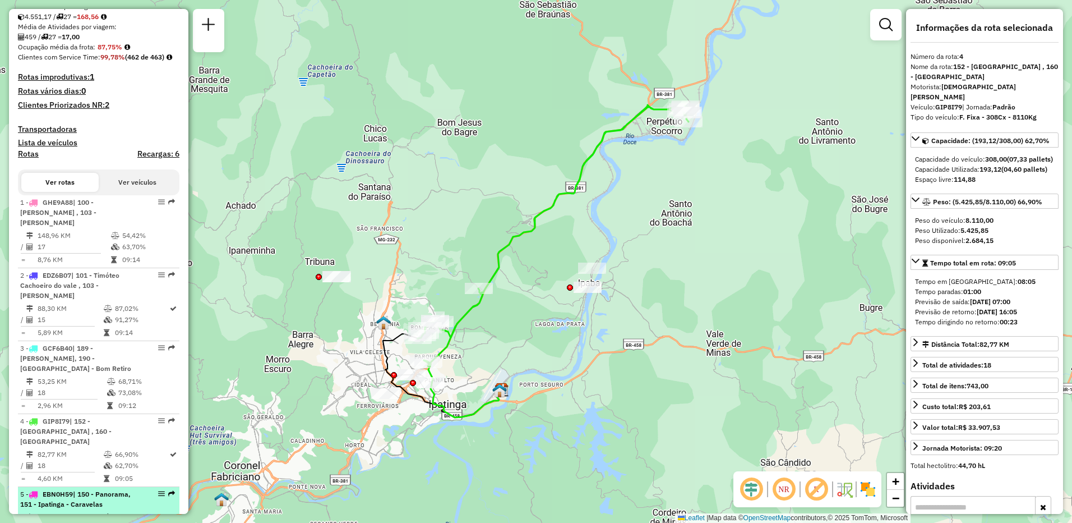
click at [79, 490] on span "| 150 - Panorama, 151 - Ipatinga - Caravelas" at bounding box center [75, 499] width 110 height 19
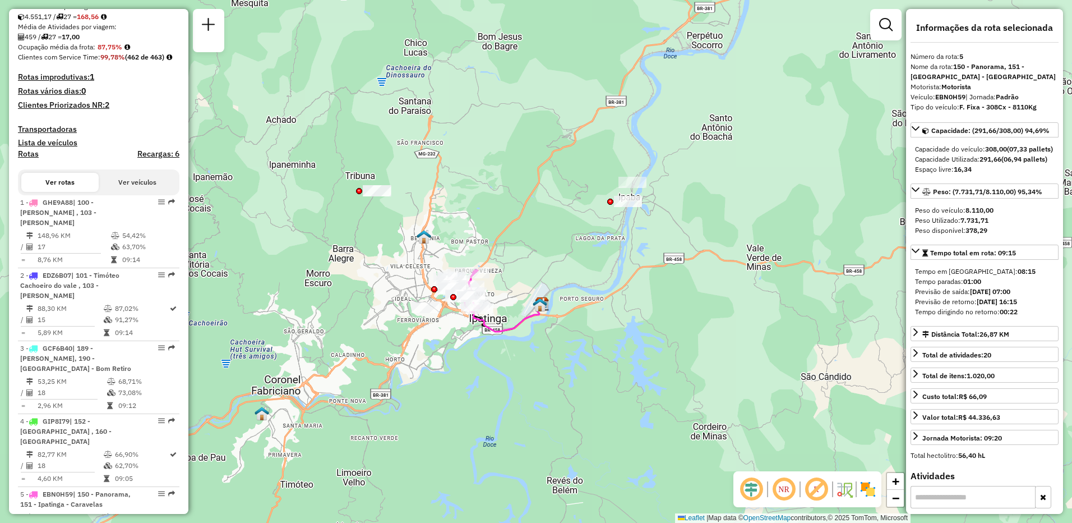
scroll to position [422, 0]
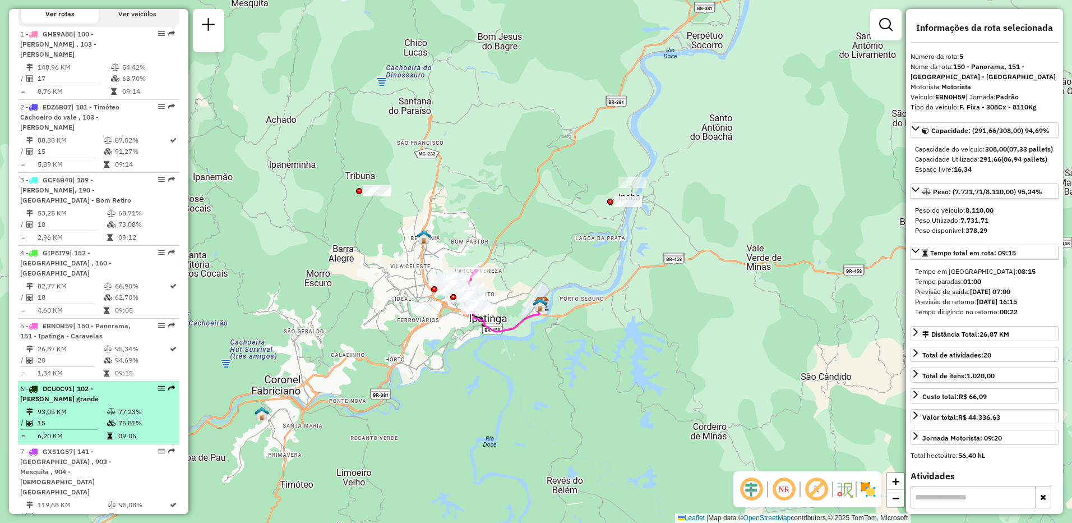
click at [94, 406] on td "93,05 KM" at bounding box center [72, 411] width 70 height 11
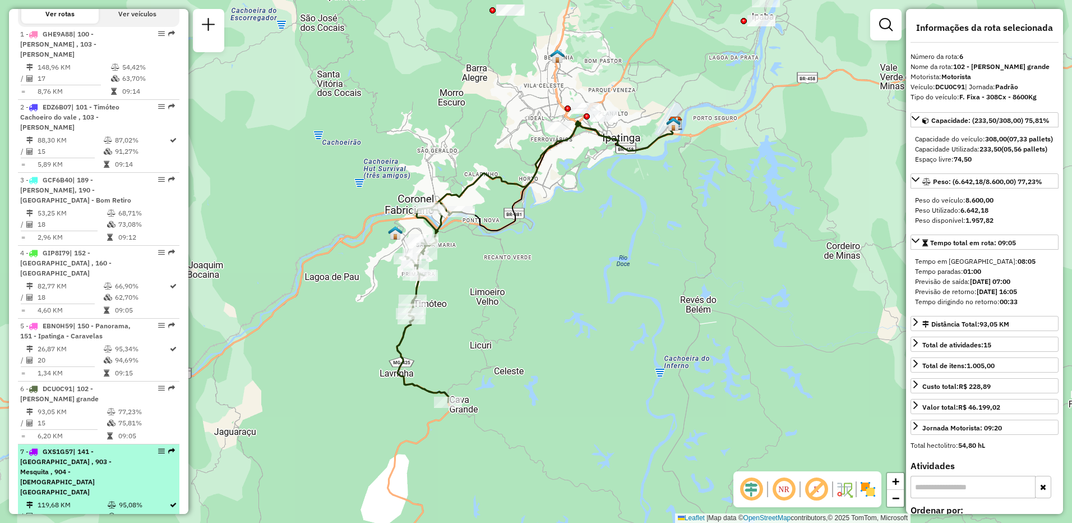
click at [88, 461] on div "7 - GXS1G57 | 141 - Santana do Paraiso , 903 - Mesquita , 904 - Bom Jesus do Ba…" at bounding box center [79, 471] width 119 height 50
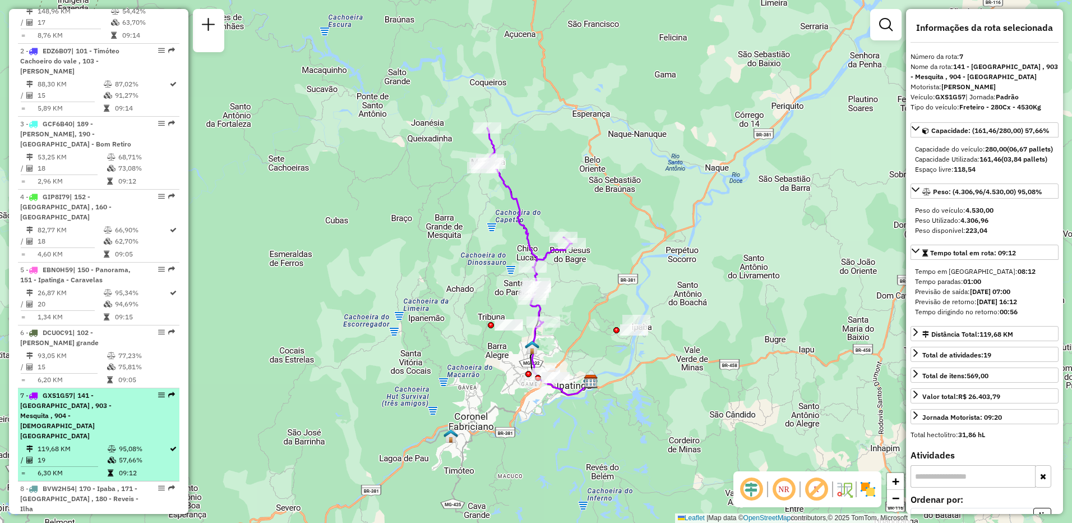
scroll to position [590, 0]
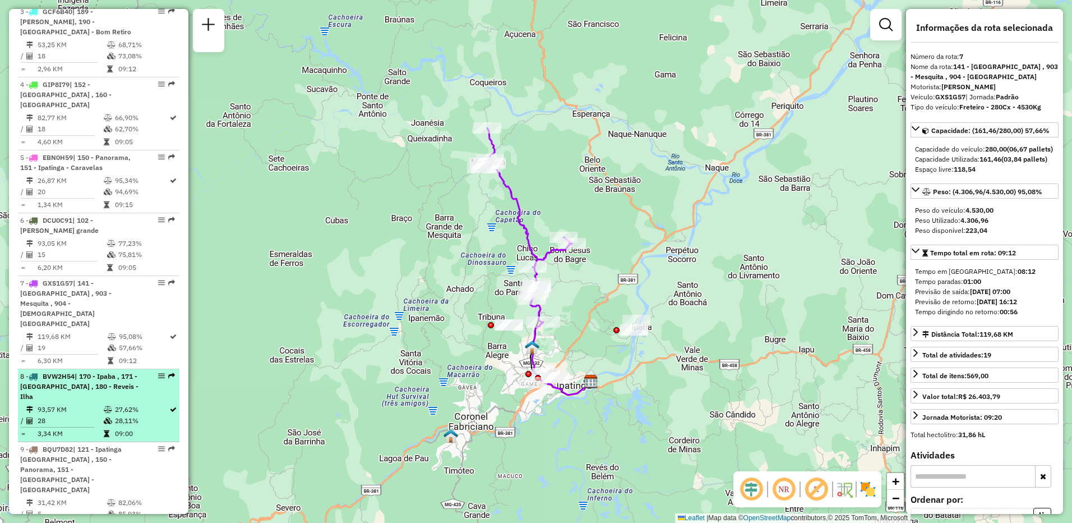
click at [90, 415] on td "28" at bounding box center [70, 420] width 66 height 11
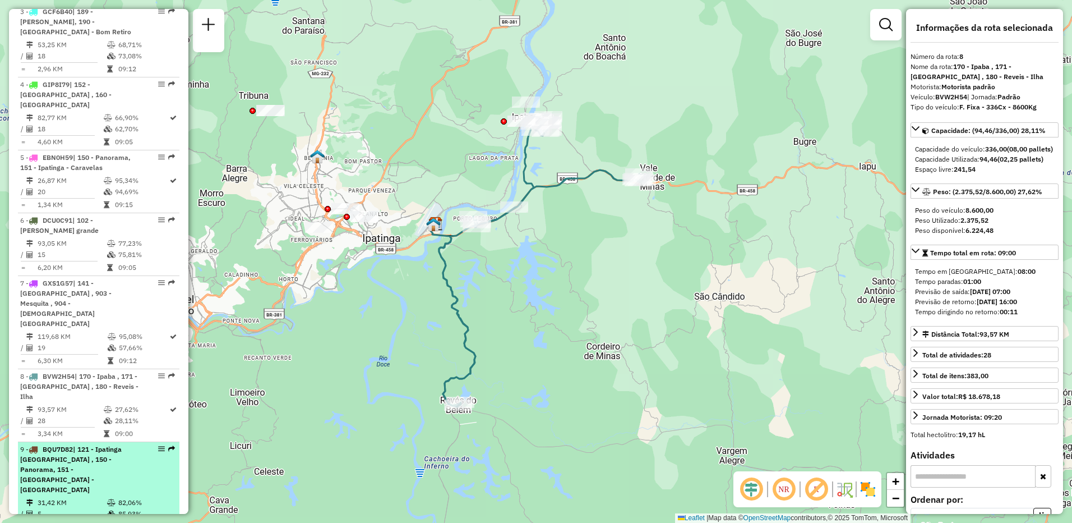
click at [95, 497] on td "31,42 KM" at bounding box center [72, 502] width 70 height 11
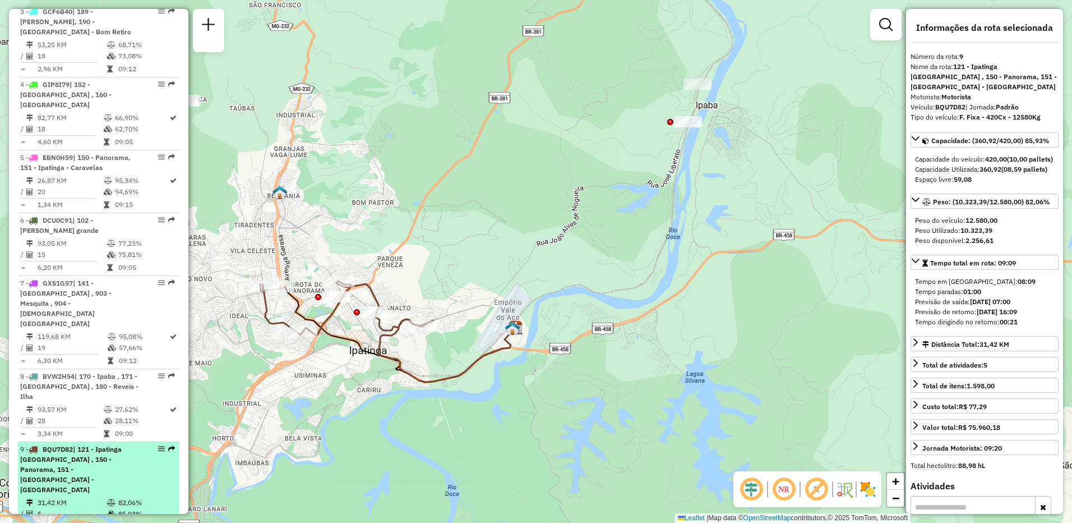
click at [90, 444] on div "9 - BQU7D82 | 121 - Ipatinga Cidade Nobre , 150 - Panorama, 151 - Ipatinga - Ca…" at bounding box center [79, 469] width 119 height 50
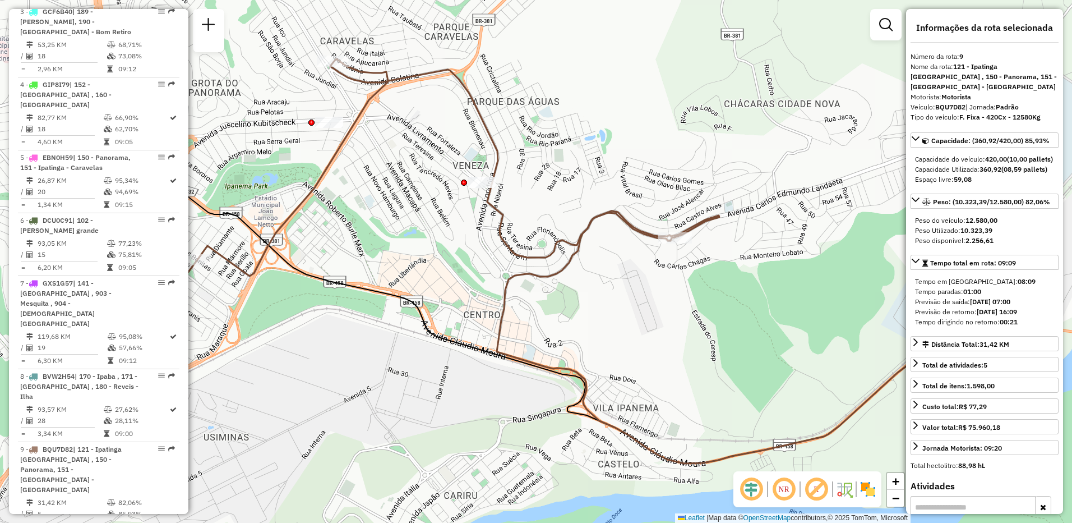
click at [820, 495] on em at bounding box center [816, 489] width 27 height 27
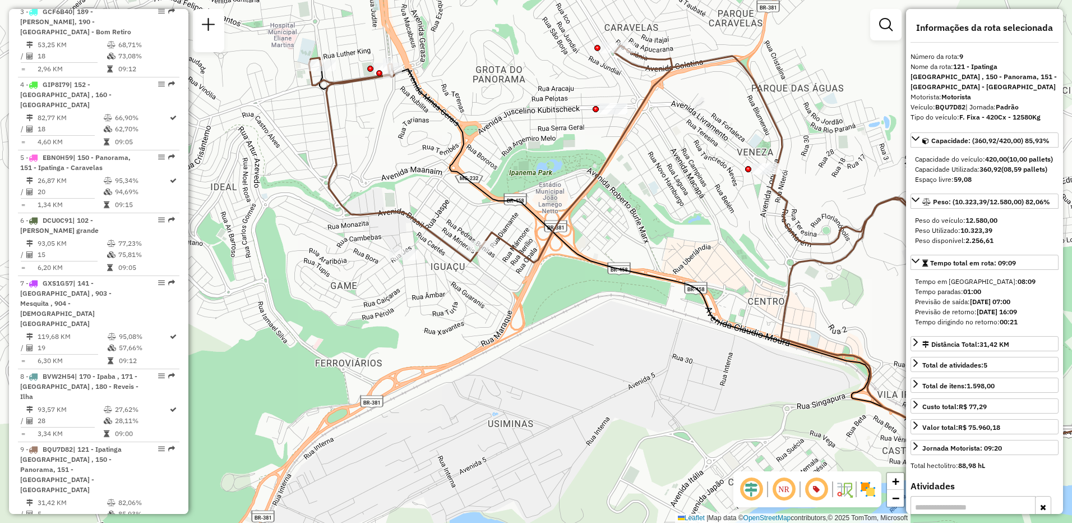
drag, startPoint x: 436, startPoint y: 290, endPoint x: 706, endPoint y: 276, distance: 270.7
click at [706, 276] on div "Janela de atendimento Grade de atendimento Capacidade Transportadoras Veículos …" at bounding box center [536, 261] width 1072 height 523
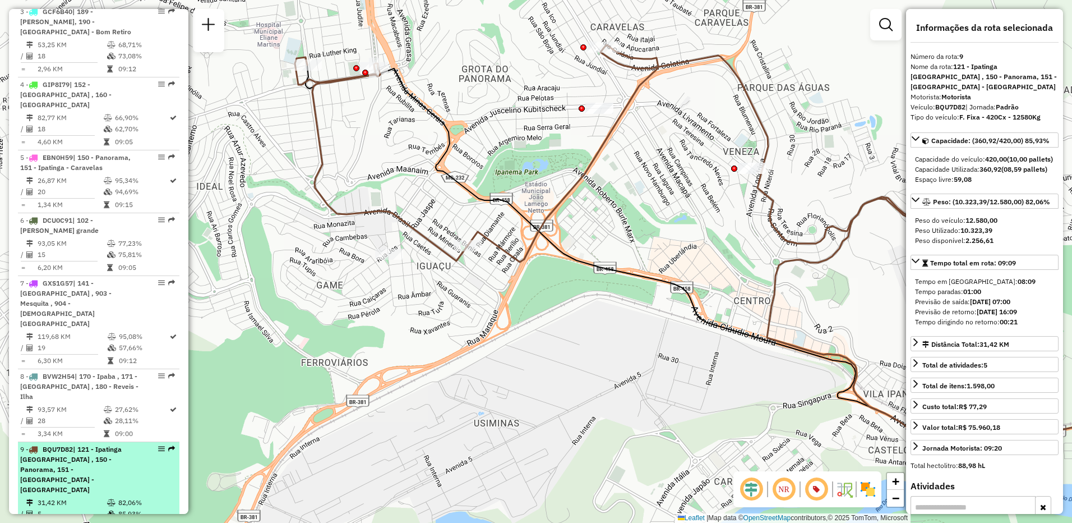
scroll to position [702, 0]
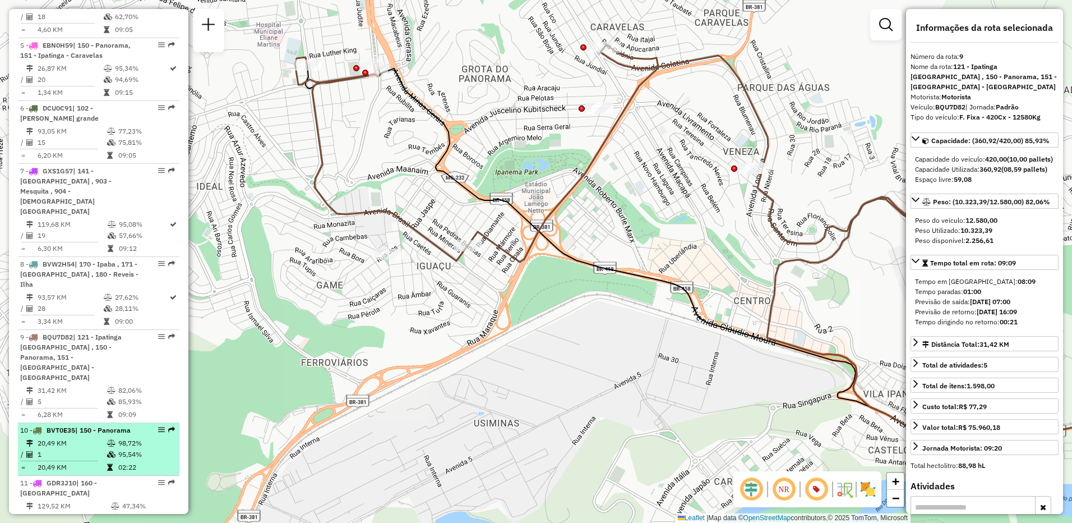
click at [77, 437] on td "20,49 KM" at bounding box center [72, 442] width 70 height 11
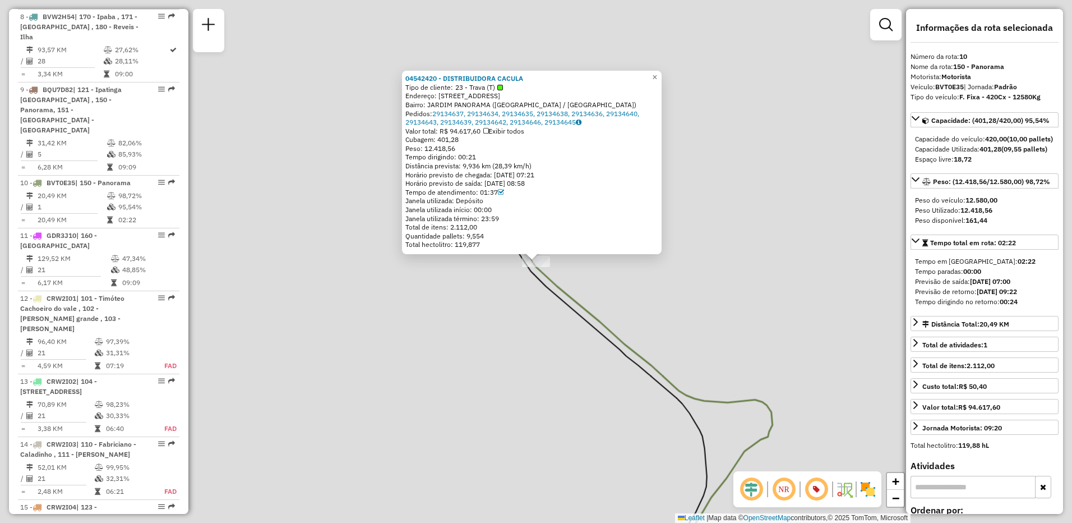
scroll to position [1056, 0]
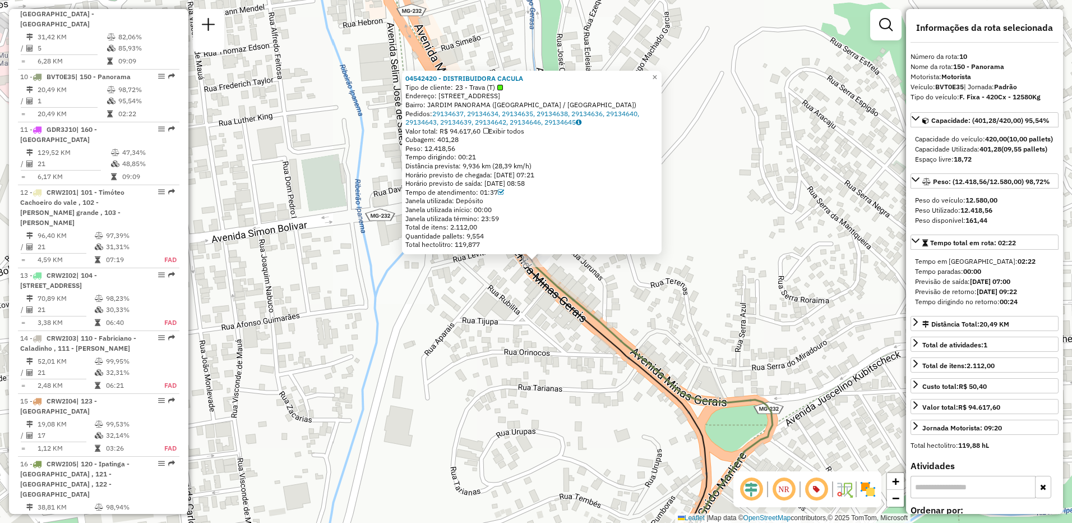
click at [518, 302] on div "Rota 10 - Placa BVT0E35 04542420 - DISTRIBUIDORA CACULA 04542420 - DISTRIBUIDOR…" at bounding box center [536, 261] width 1072 height 523
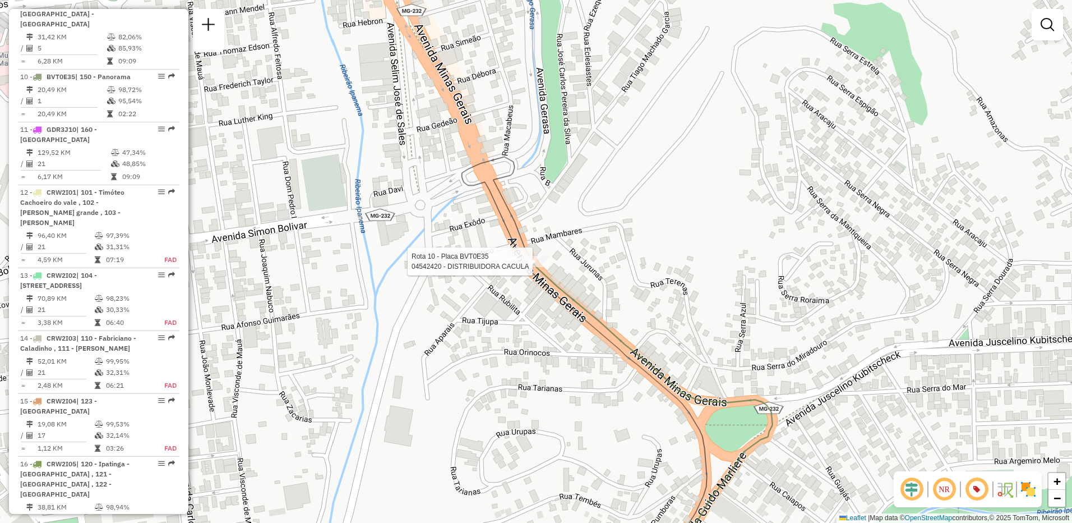
click at [536, 270] on icon at bounding box center [652, 418] width 239 height 312
select select "**********"
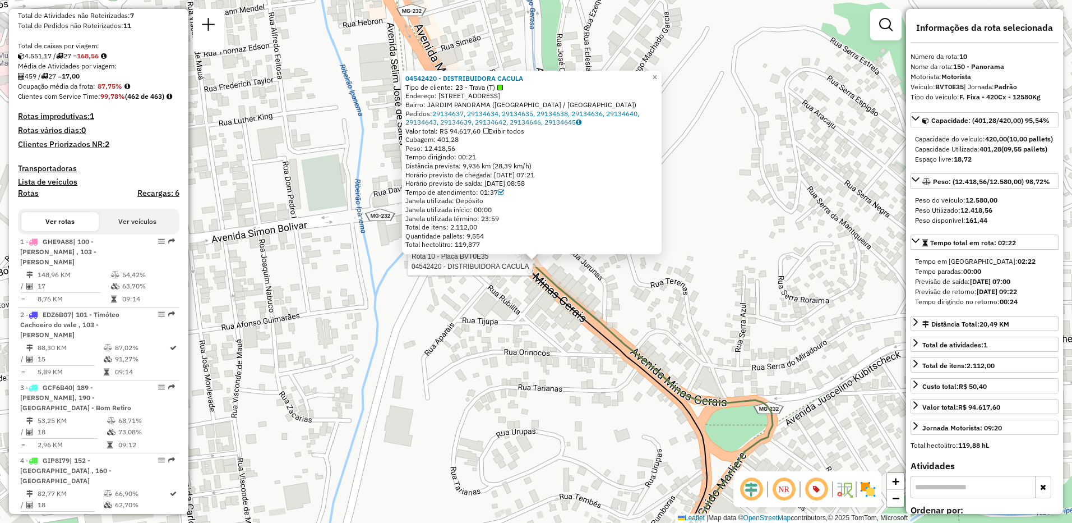
scroll to position [158, 0]
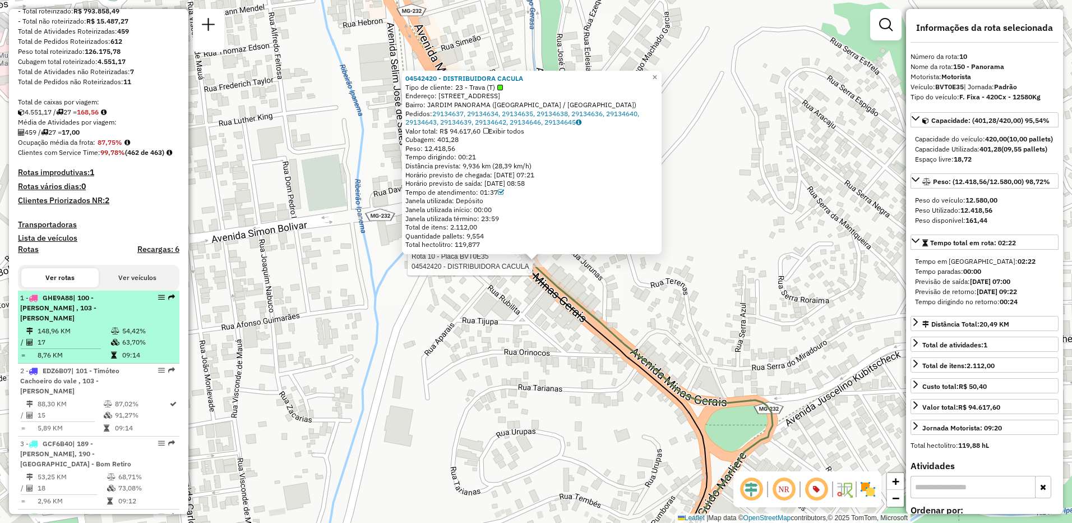
click at [124, 337] on td "54,42%" at bounding box center [148, 330] width 53 height 11
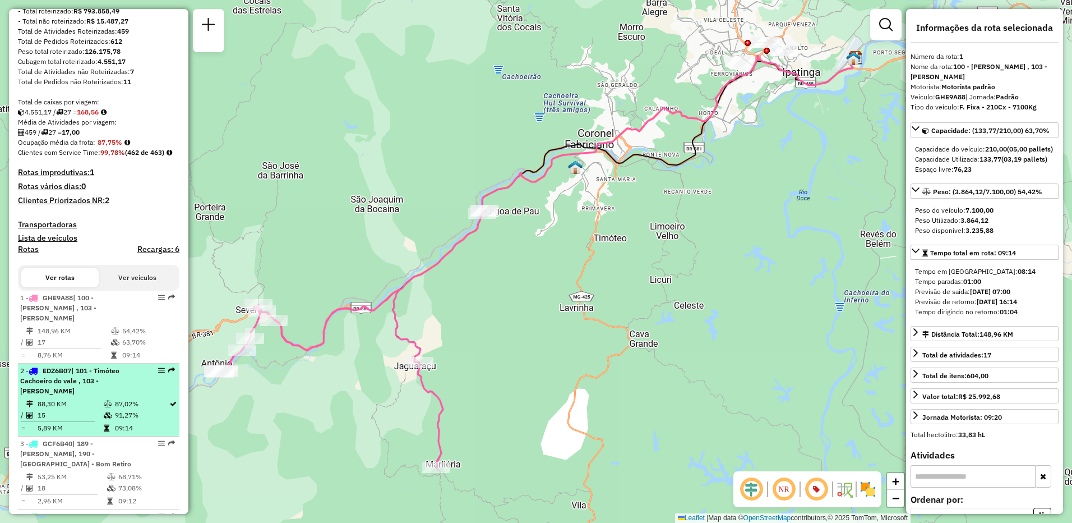
click at [113, 395] on div "2 - EDZ6B07 | 101 - Timóteo Cachoeiro do vale , 103 - Marlielia Jaguaraçu" at bounding box center [79, 381] width 119 height 30
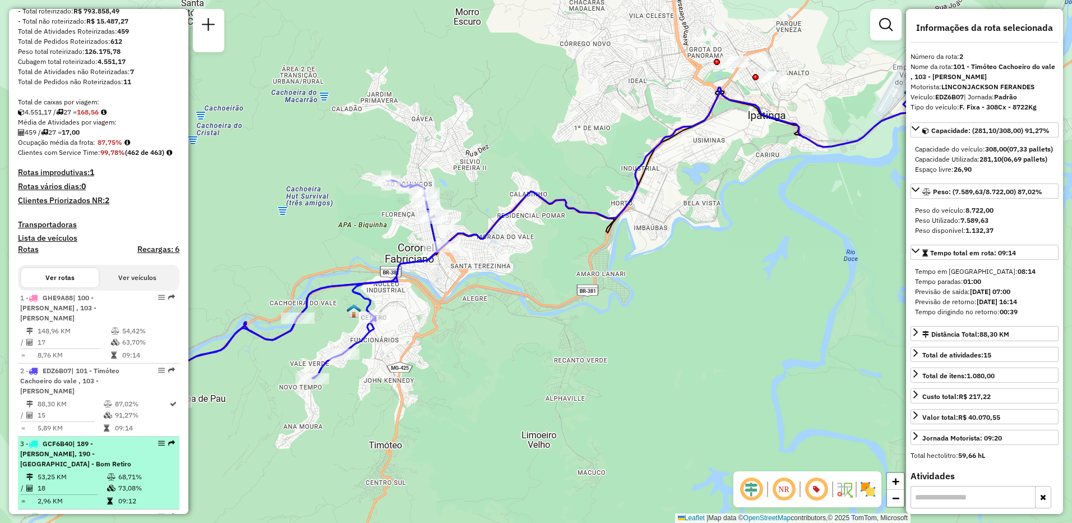
click at [110, 455] on span "| 189 - Amaro Lanari, 190 - Ipatinga - Bom Retiro" at bounding box center [75, 453] width 111 height 29
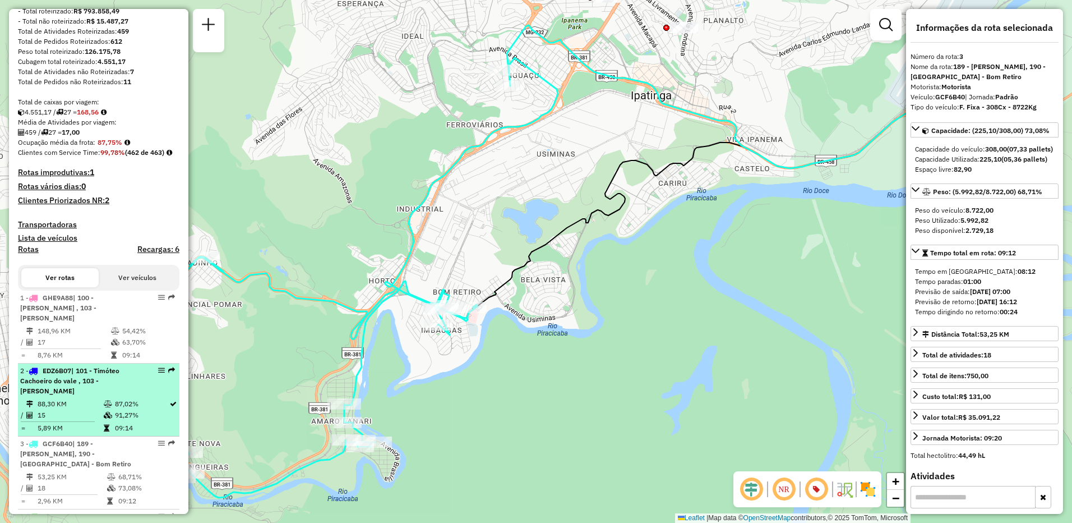
scroll to position [326, 0]
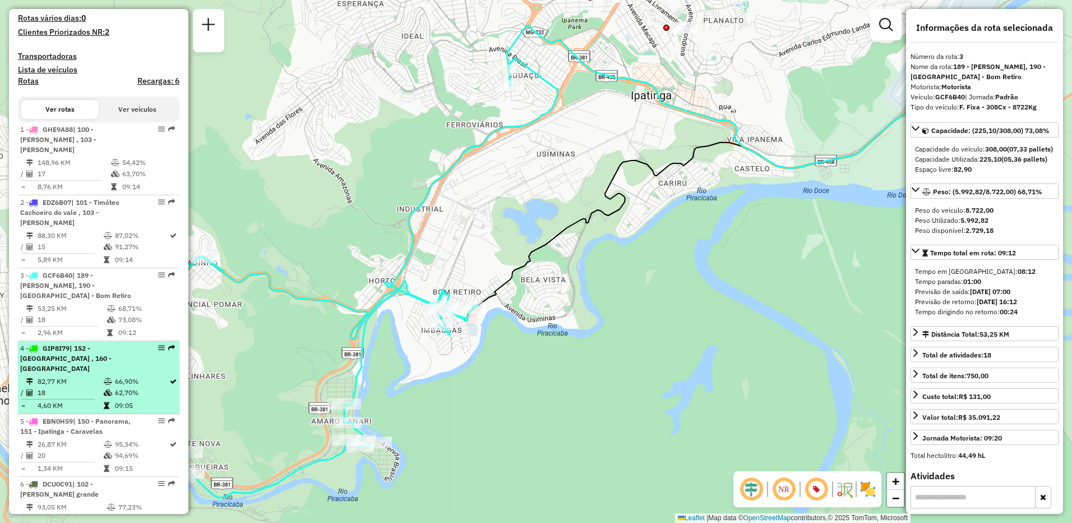
click at [101, 359] on span "| 152 - Cachoeira Escura , 160 - Belo Oriente" at bounding box center [65, 358] width 91 height 29
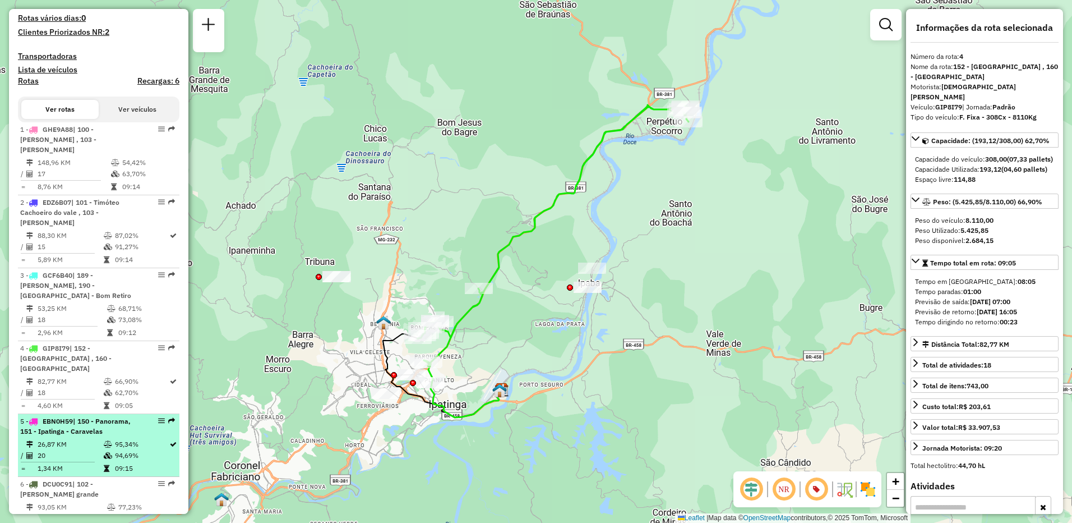
click at [105, 423] on div "5 - EBN0H59 | 150 - Panorama, 151 - Ipatinga - Caravelas" at bounding box center [79, 426] width 119 height 20
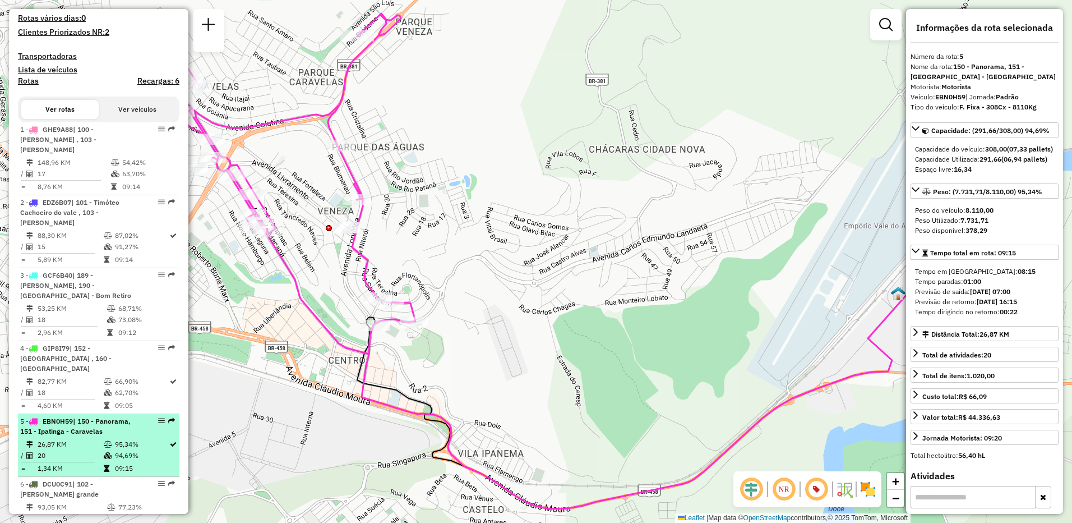
click at [108, 463] on td at bounding box center [108, 468] width 11 height 11
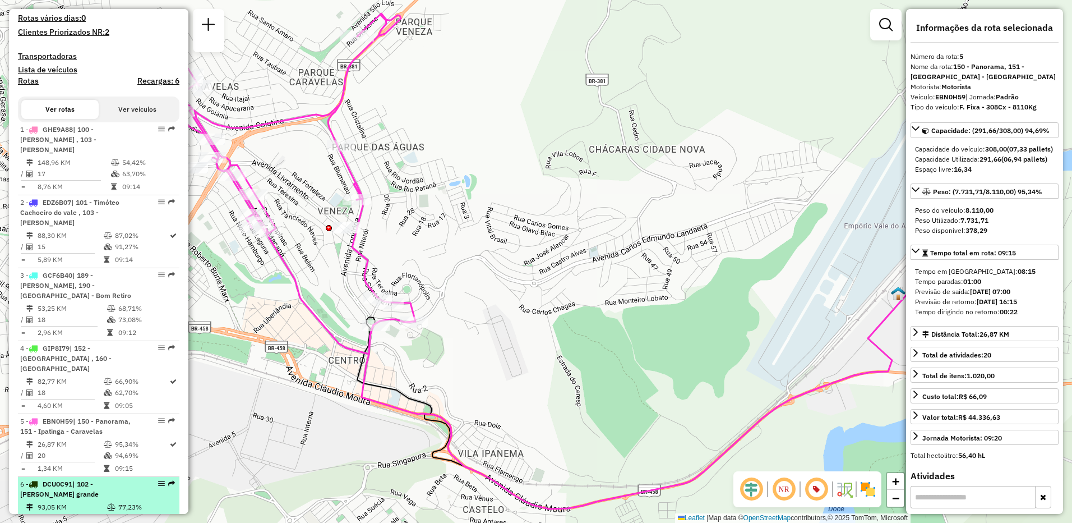
click at [99, 480] on span "| 102 - Timoteo Cava grande" at bounding box center [59, 489] width 79 height 19
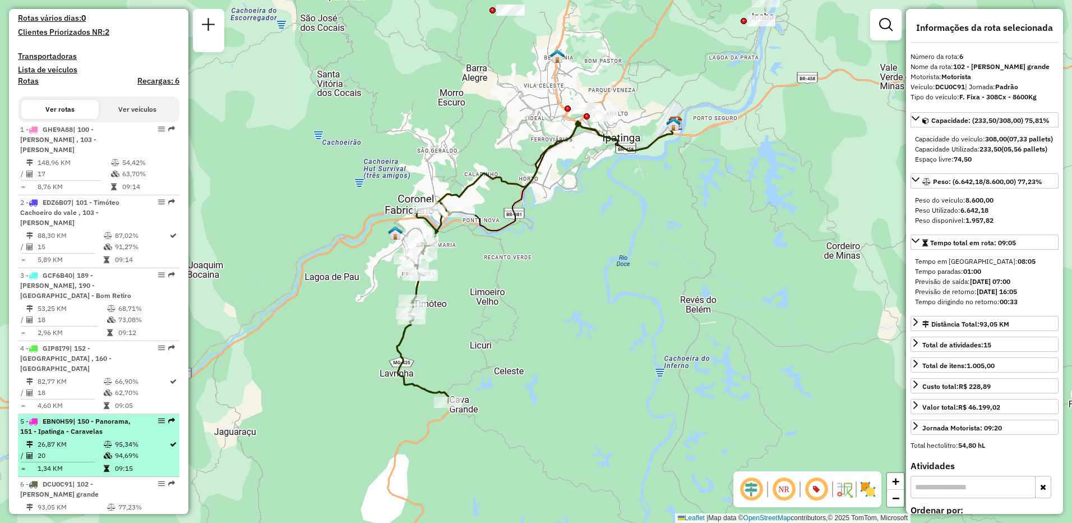
scroll to position [439, 0]
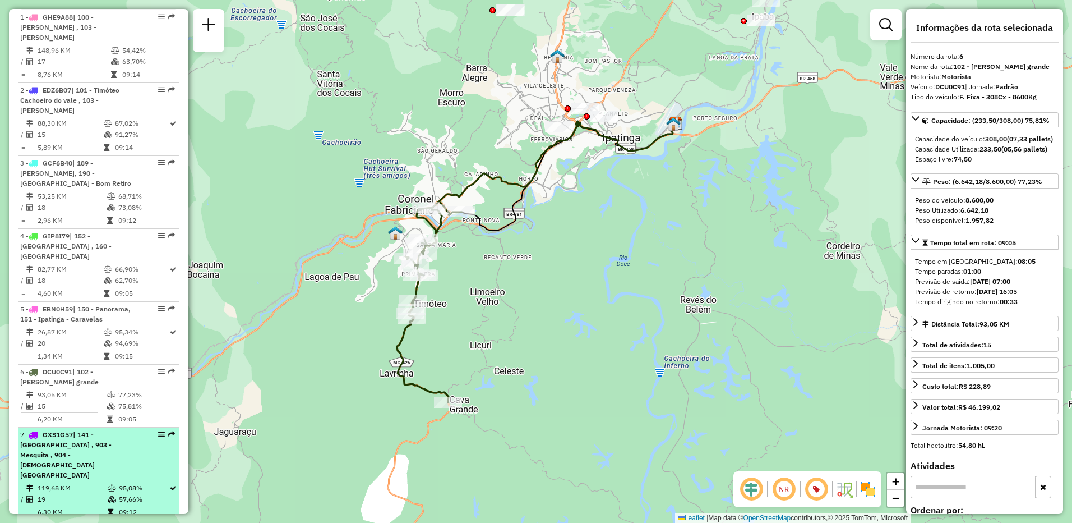
click at [105, 443] on div "7 - GXS1G57 | 141 - Santana do Paraiso , 903 - Mesquita , 904 - Bom Jesus do Ba…" at bounding box center [79, 455] width 119 height 50
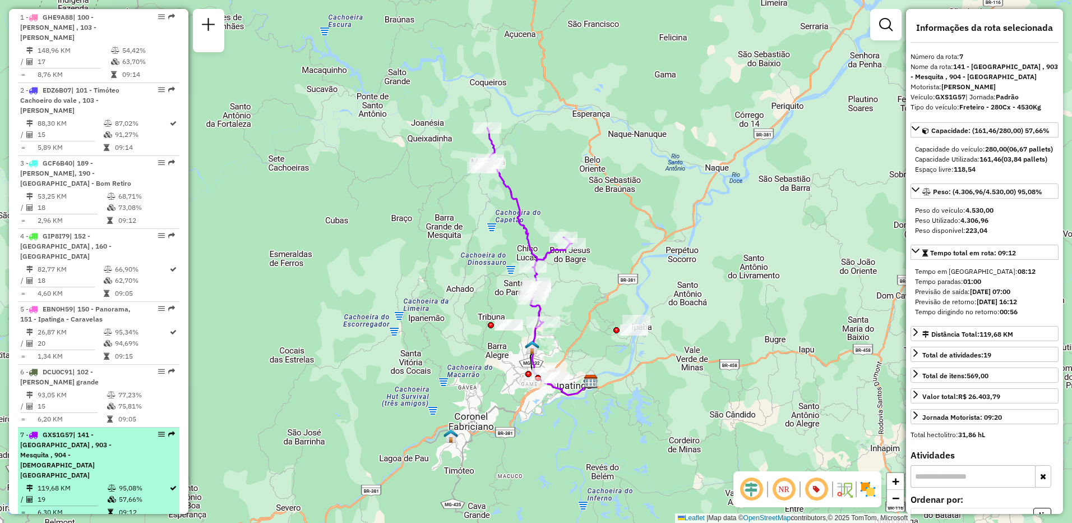
scroll to position [495, 0]
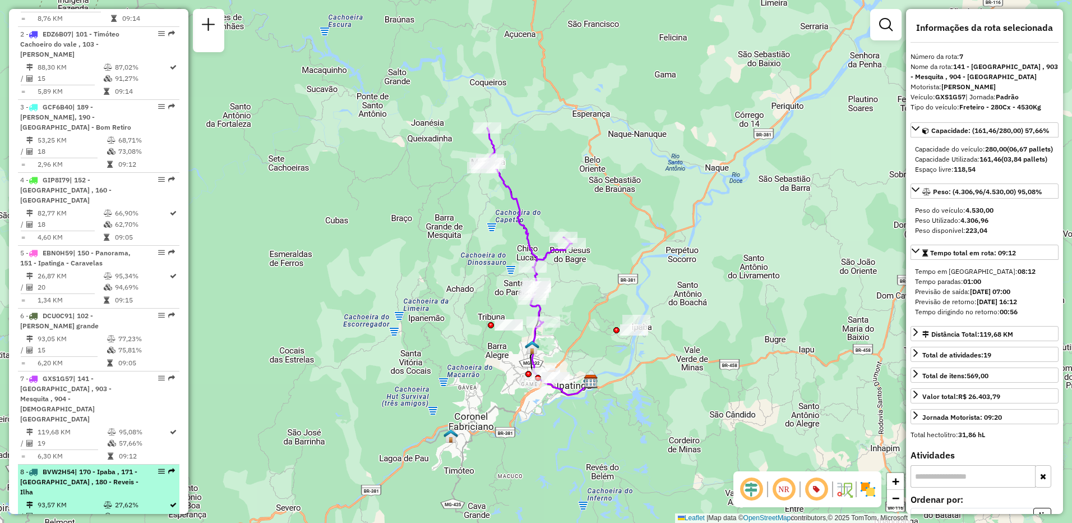
click at [105, 467] on div "8 - BVW2H54 | 170 - Ipaba , 171 - Vale verde , 180 - Reveis - Ilha" at bounding box center [79, 482] width 119 height 30
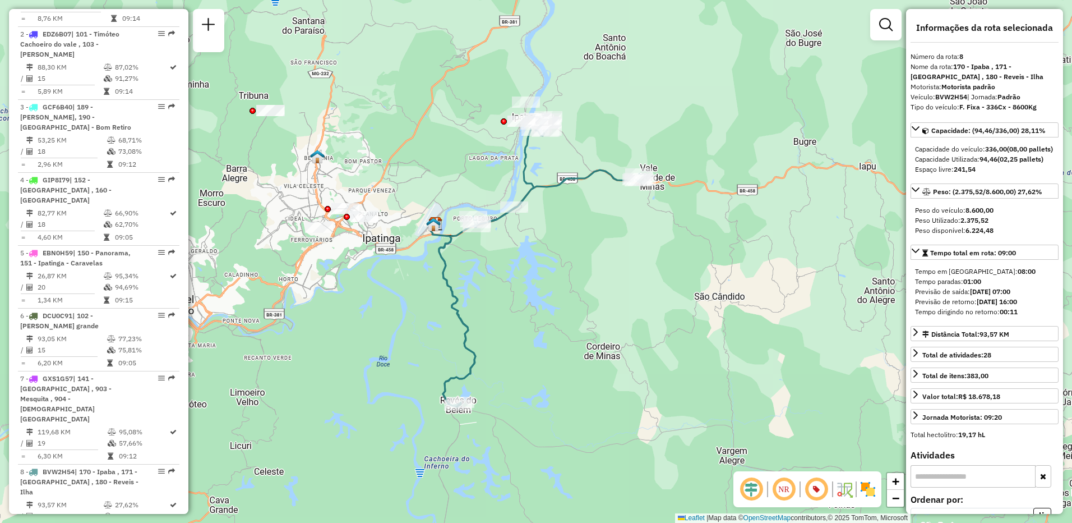
scroll to position [607, 0]
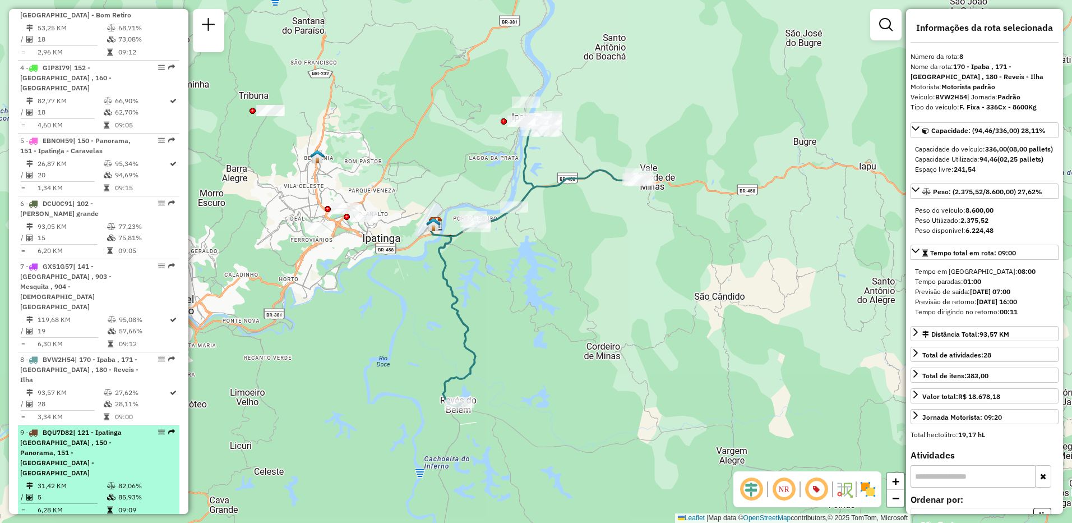
click at [107, 494] on icon at bounding box center [111, 497] width 8 height 7
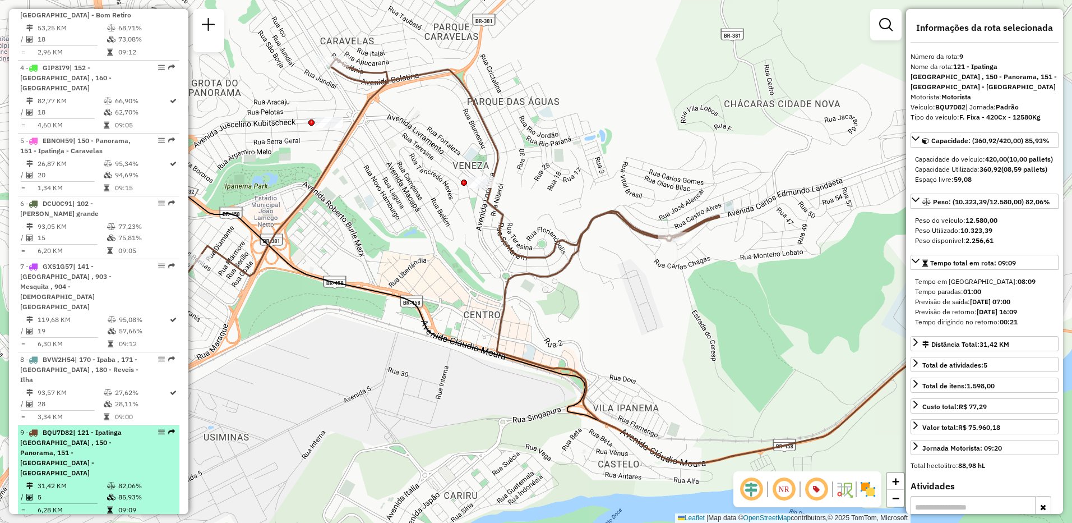
scroll to position [719, 0]
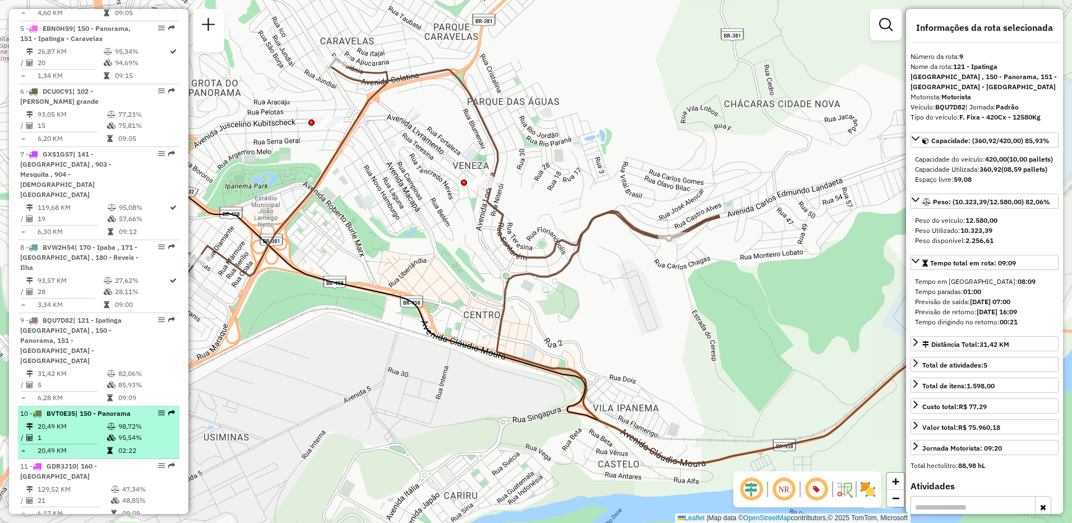
click at [112, 434] on icon at bounding box center [111, 437] width 8 height 7
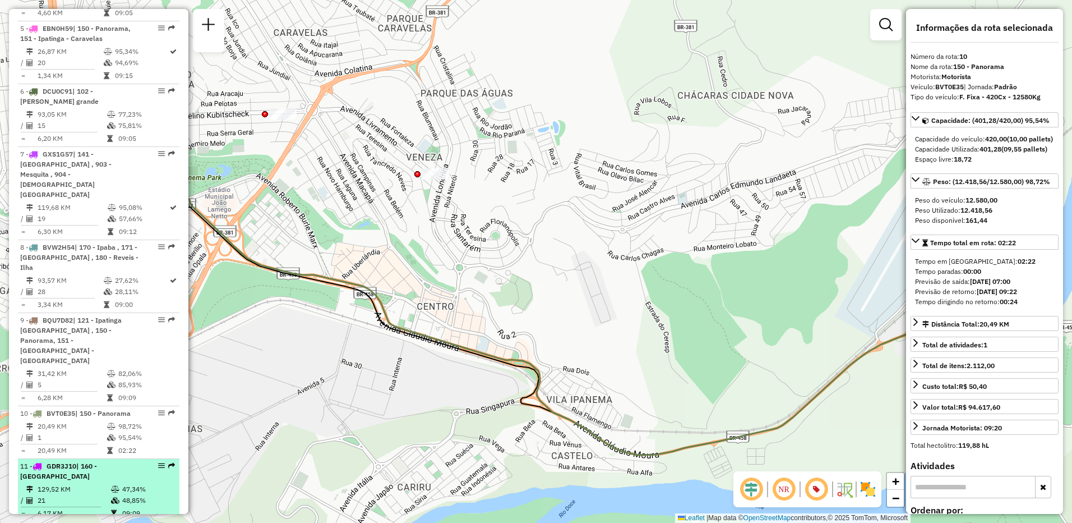
click at [91, 483] on td "129,52 KM" at bounding box center [73, 488] width 73 height 11
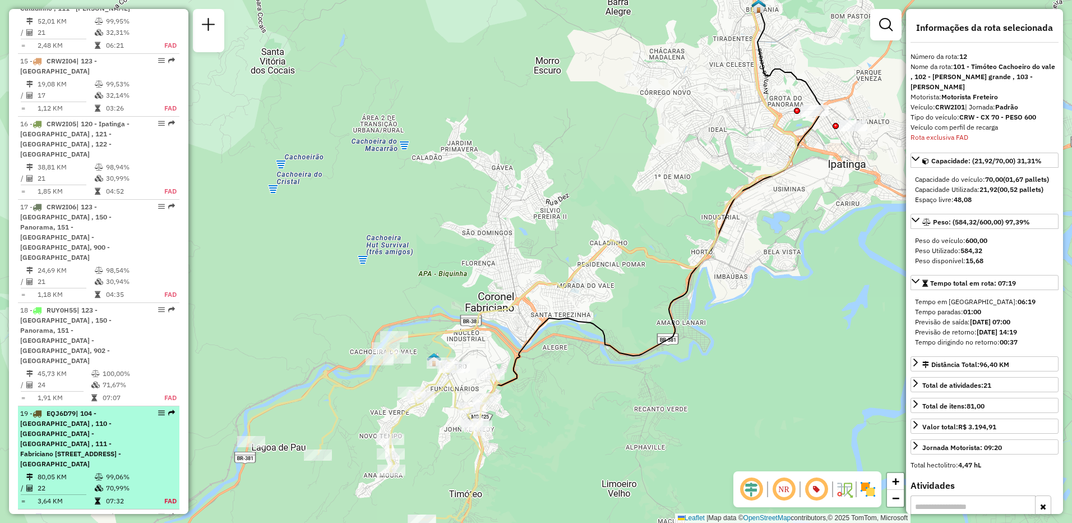
scroll to position [1451, 0]
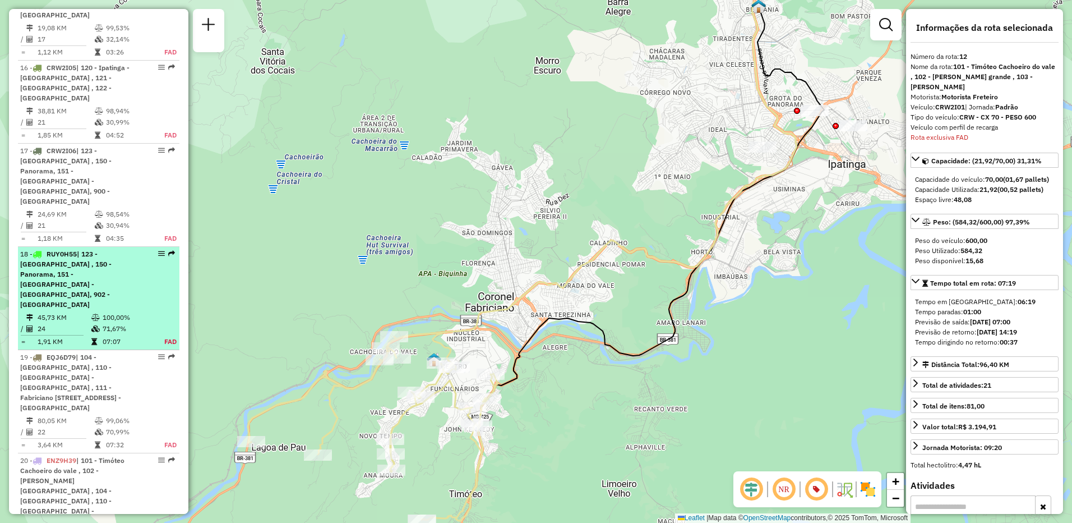
click at [81, 250] on span "| 123 - Villa Celeste , 150 - Panorama, 151 - Ipatinga - Caravelas, 902 - Centr…" at bounding box center [65, 279] width 91 height 59
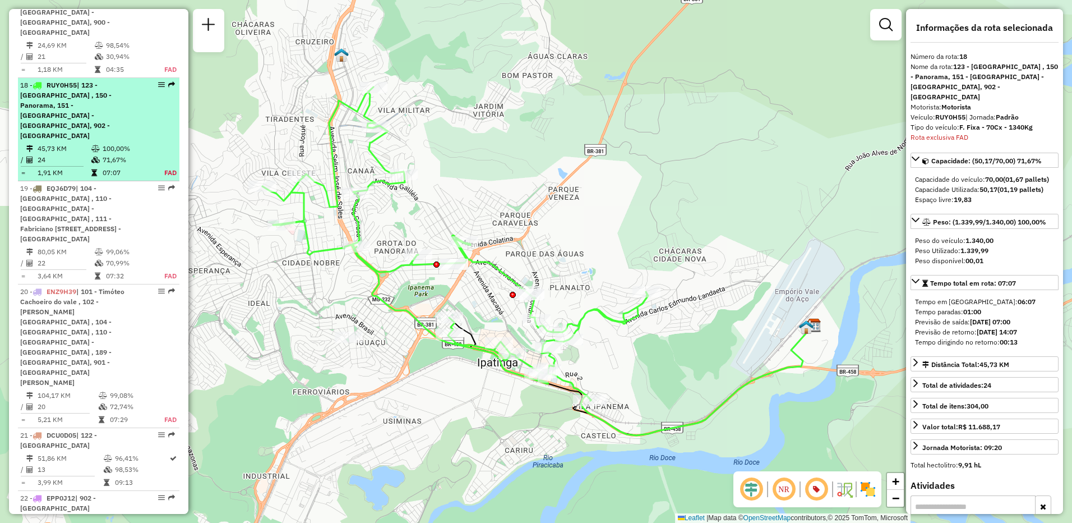
scroll to position [1629, 0]
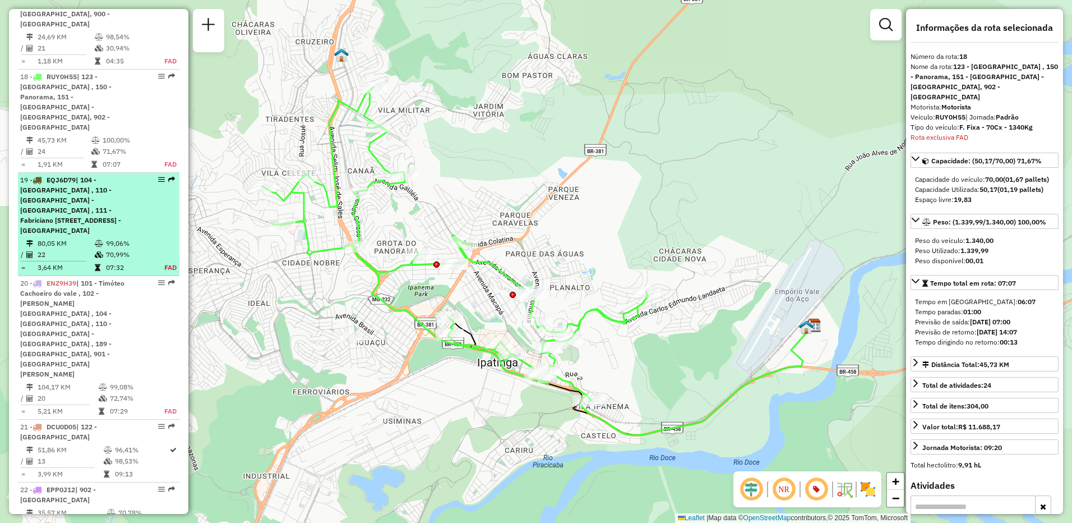
click at [81, 176] on span "| 104 - Santa Maria Macuco , 110 - Fabriciano - Caladinho , 111 - Fabriciano Ca…" at bounding box center [70, 205] width 101 height 59
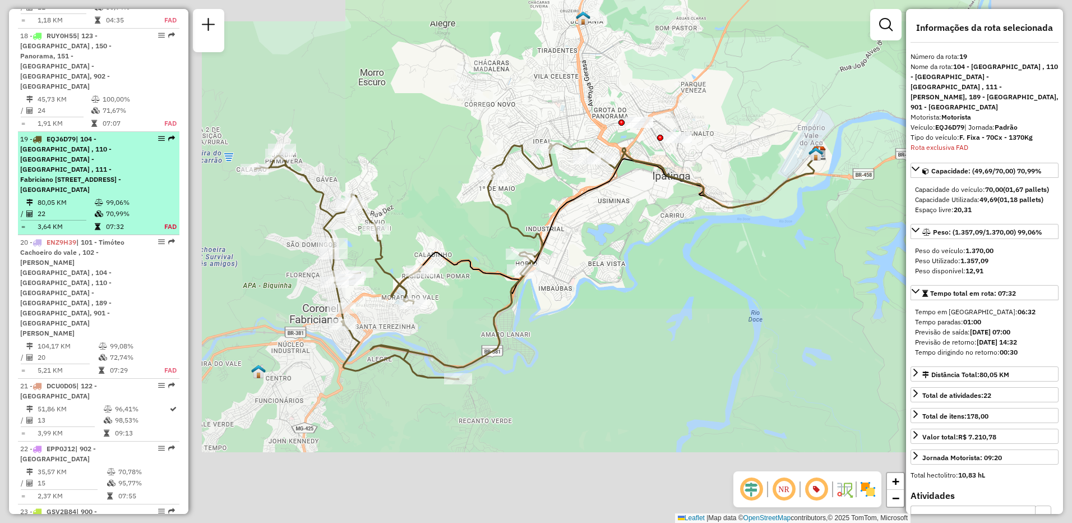
scroll to position [1712, 0]
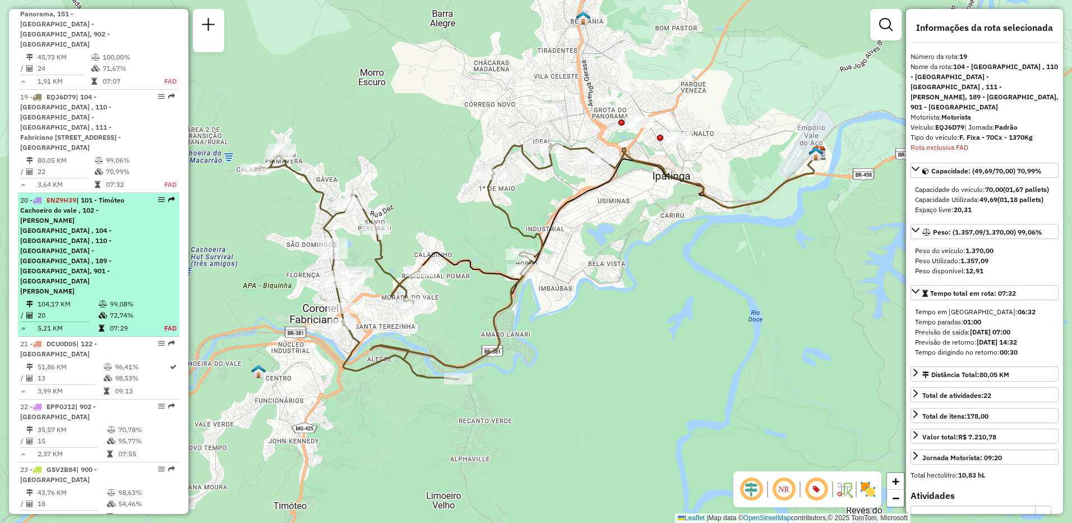
click at [74, 196] on span "| 101 - Timóteo Cachoeiro do vale , 102 - Timoteo Cava grande , 104 - Santa Mar…" at bounding box center [72, 245] width 104 height 99
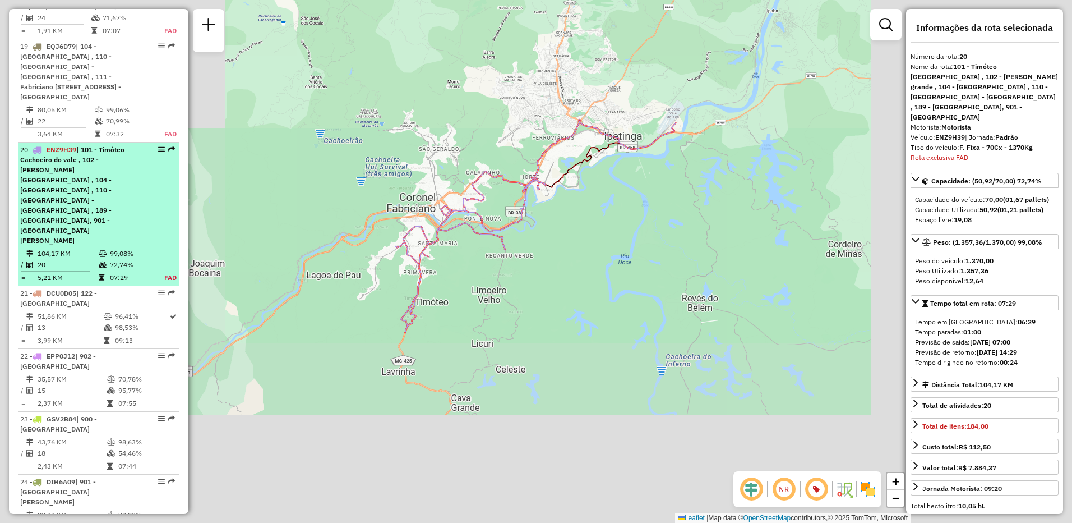
scroll to position [1805, 0]
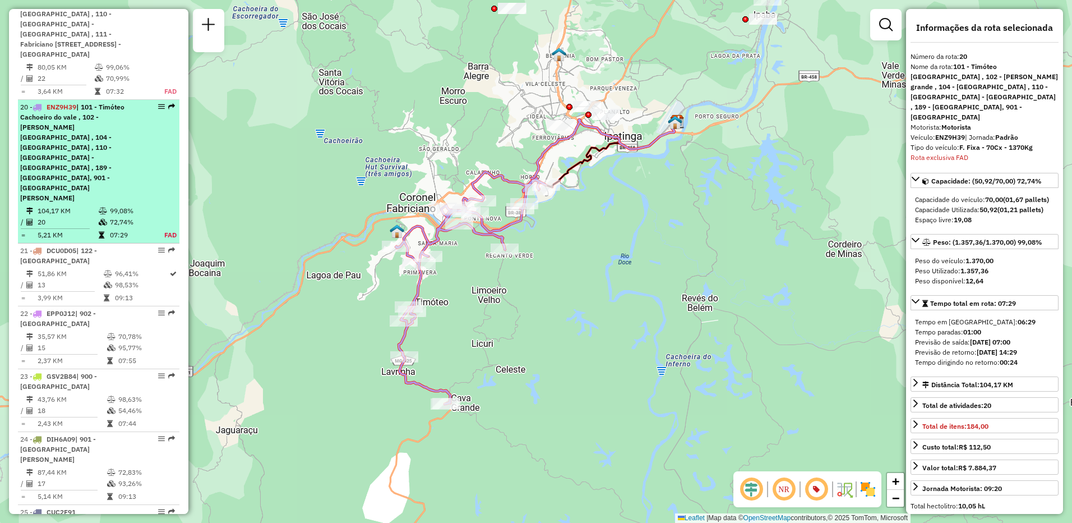
click at [74, 279] on td "13" at bounding box center [70, 284] width 66 height 11
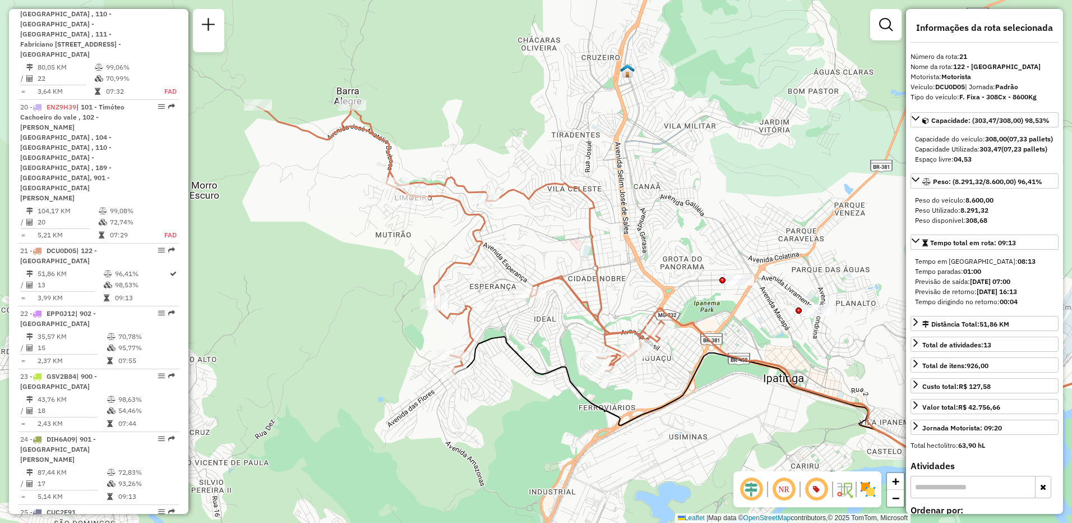
drag, startPoint x: 246, startPoint y: 241, endPoint x: 389, endPoint y: 257, distance: 143.4
click at [389, 257] on div "Janela de atendimento Grade de atendimento Capacidade Transportadoras Veículos …" at bounding box center [536, 261] width 1072 height 523
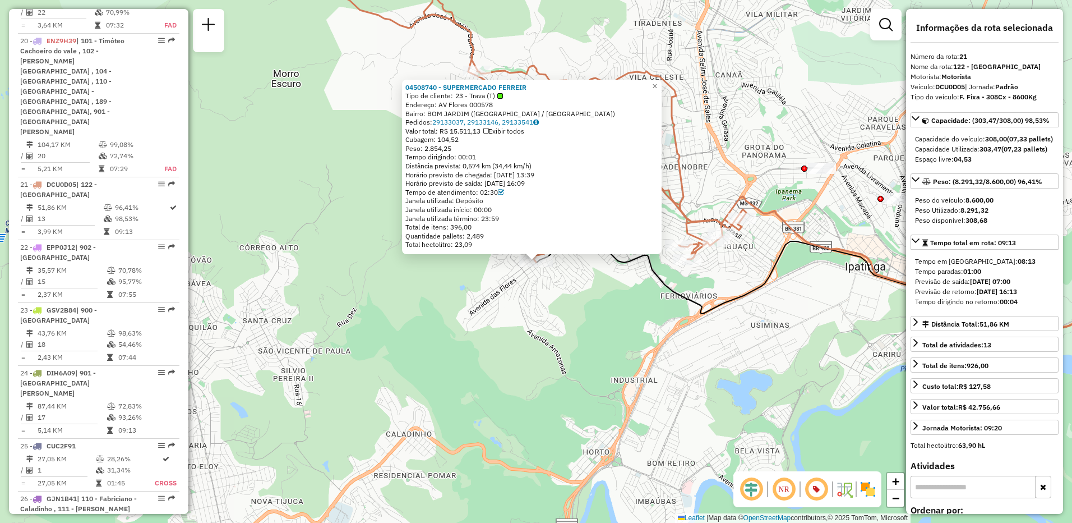
scroll to position [1908, 0]
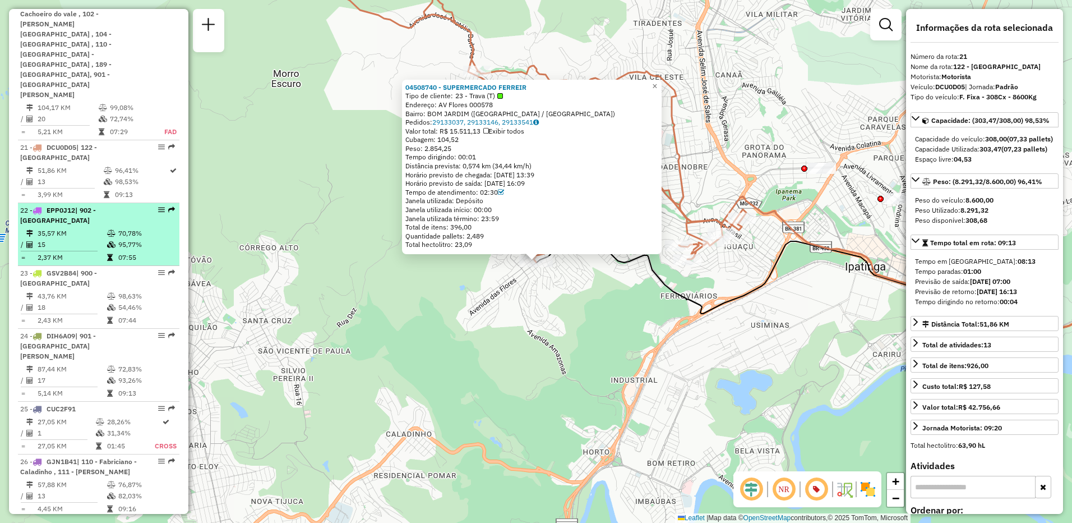
click at [70, 252] on td "2,37 KM" at bounding box center [72, 257] width 70 height 11
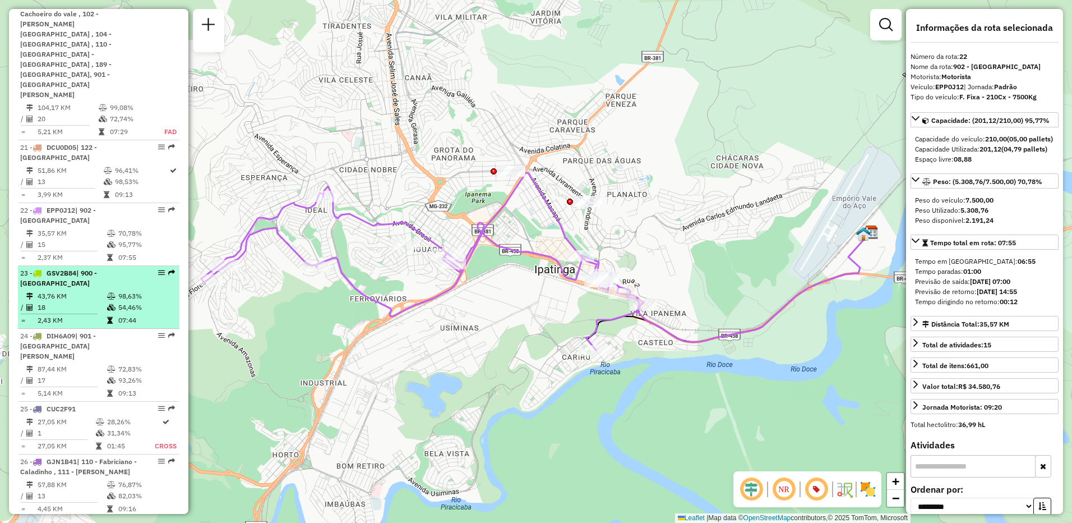
click at [64, 302] on td "18" at bounding box center [72, 307] width 70 height 11
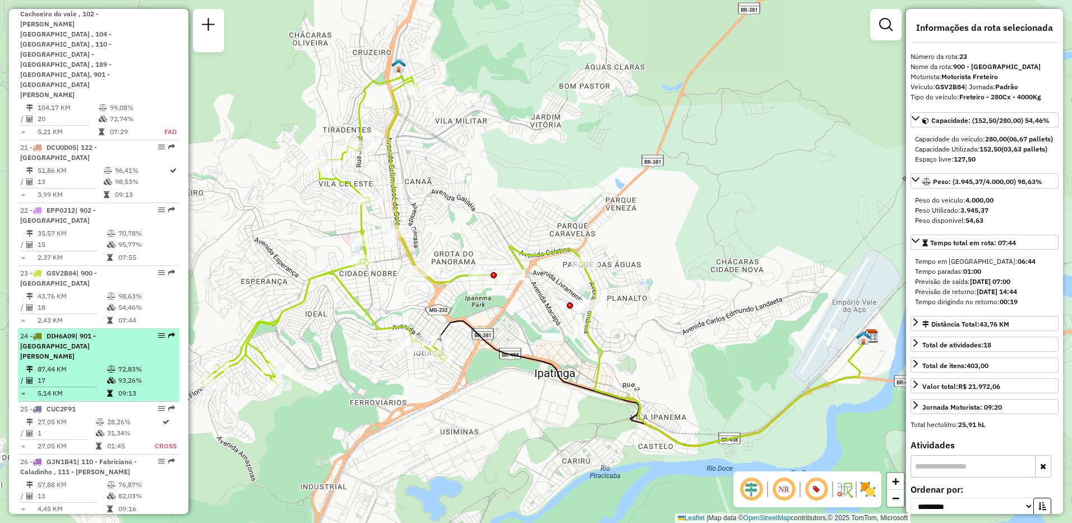
click at [64, 363] on td "87,44 KM" at bounding box center [72, 368] width 70 height 11
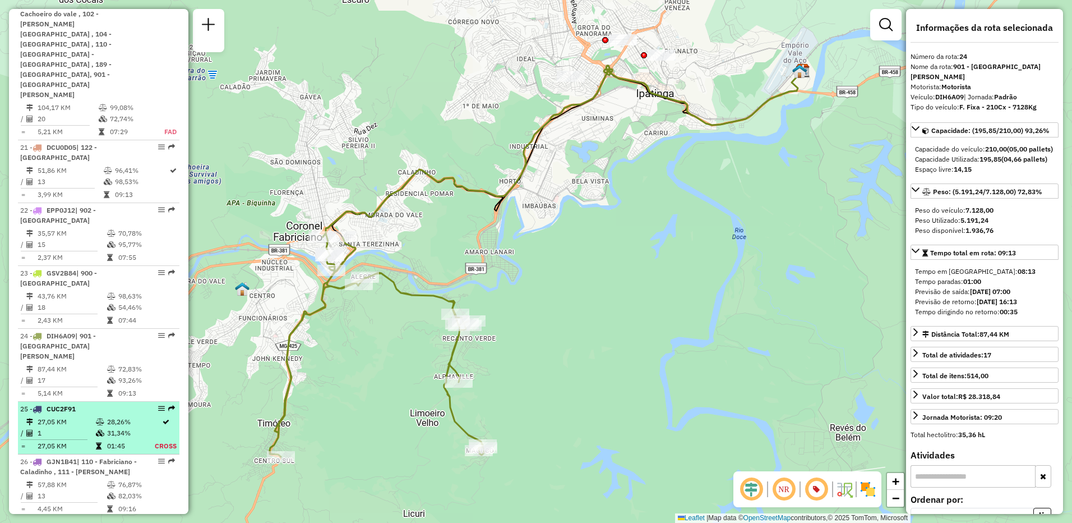
click at [63, 404] on div "25 - CUC2F91" at bounding box center [79, 409] width 119 height 10
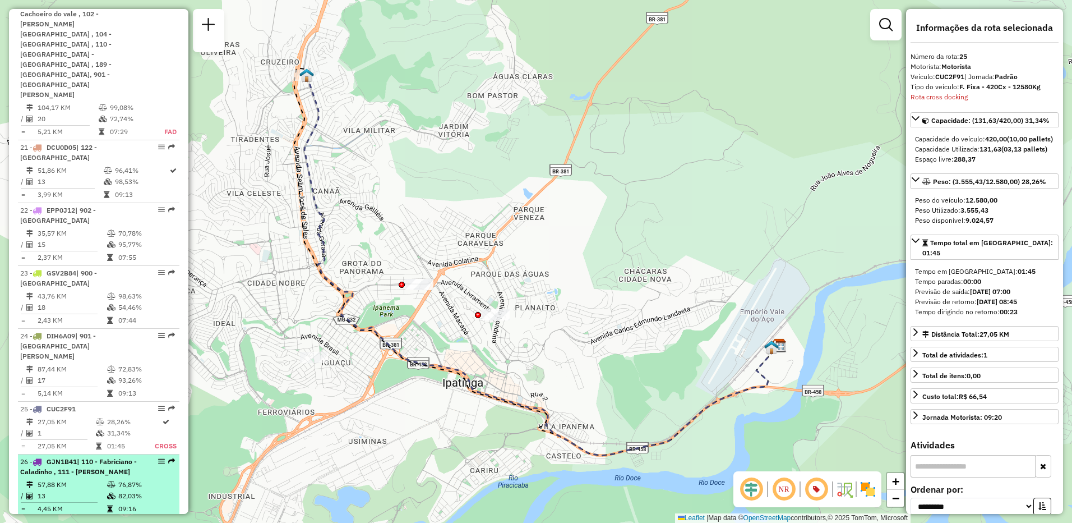
click at [93, 457] on span "| 110 - Fabriciano - Caladinho , 111 - Fabriciano Caladão" at bounding box center [78, 466] width 117 height 19
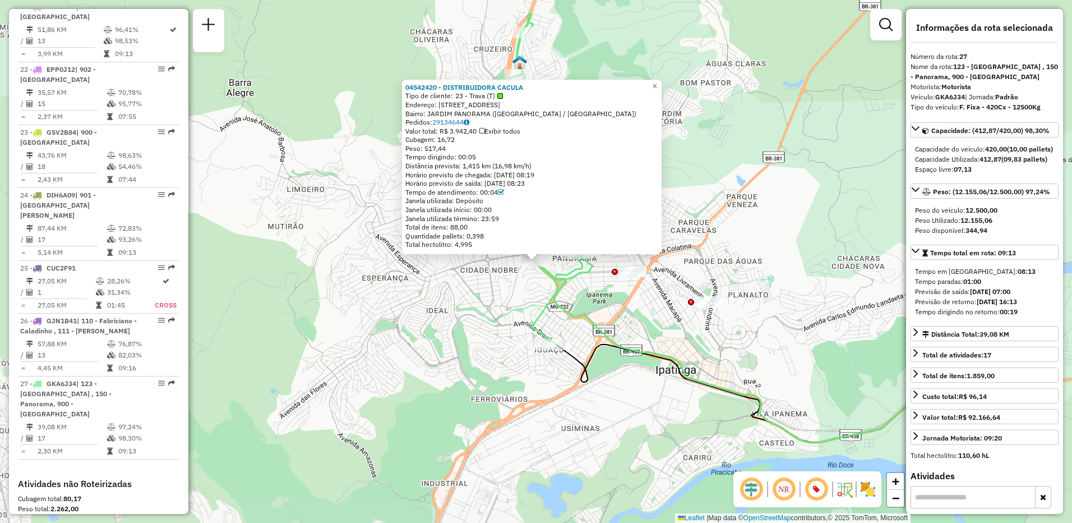
scroll to position [2049, 0]
click at [364, 212] on div "04542420 - DISTRIBUIDORA CACULA Tipo de cliente: 23 - Trava (T) Endereço: AV MI…" at bounding box center [536, 261] width 1072 height 523
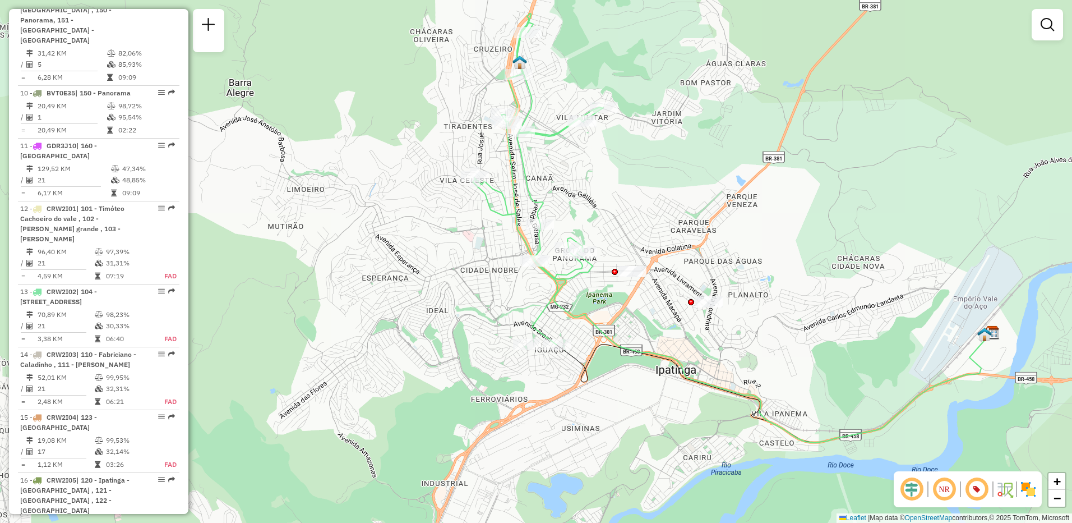
scroll to position [983, 0]
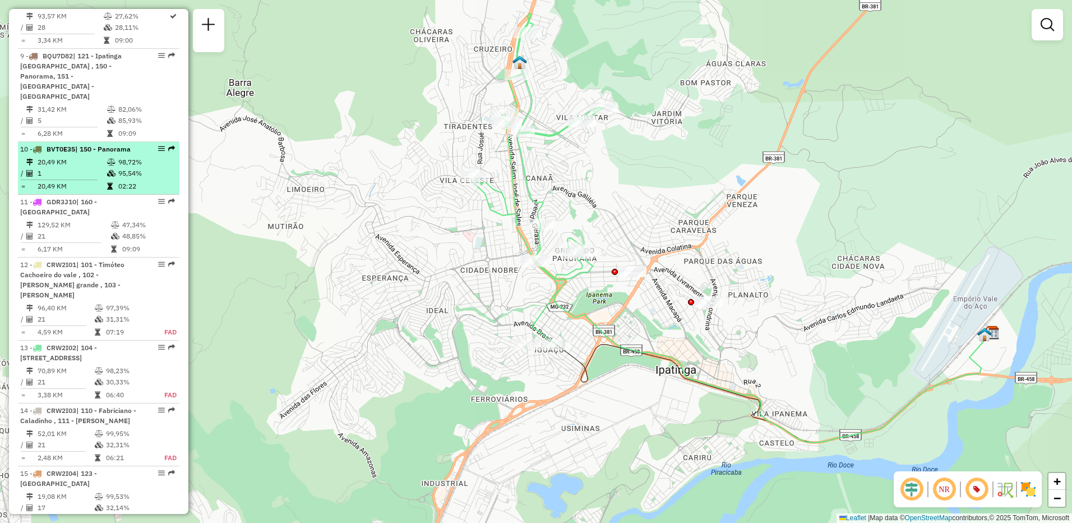
click at [103, 144] on div "10 - BVT0E35 | 150 - Panorama" at bounding box center [79, 149] width 119 height 10
select select "**********"
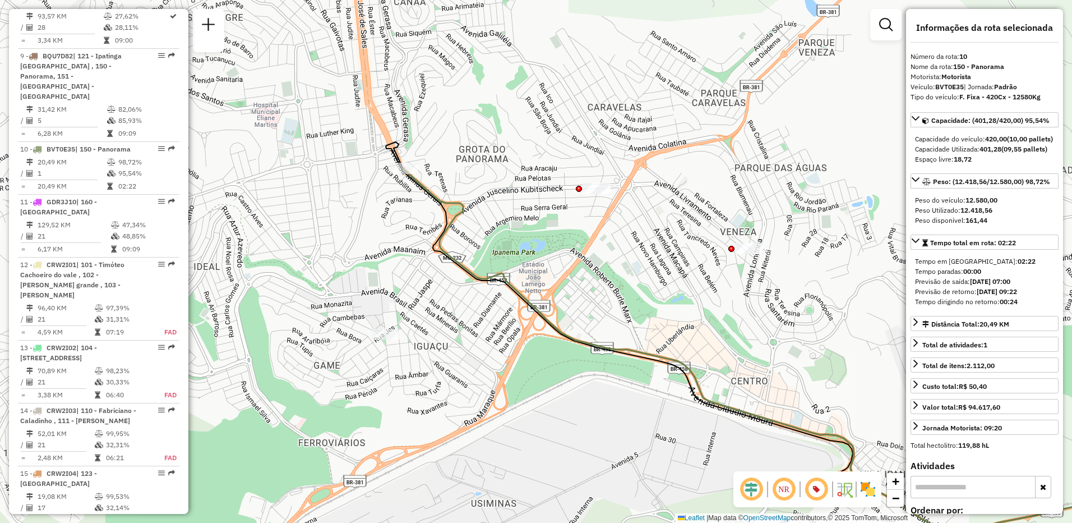
drag, startPoint x: 388, startPoint y: 266, endPoint x: 489, endPoint y: 255, distance: 101.6
click at [700, 341] on div "Janela de atendimento Grade de atendimento Capacidade Transportadoras Veículos …" at bounding box center [536, 261] width 1072 height 523
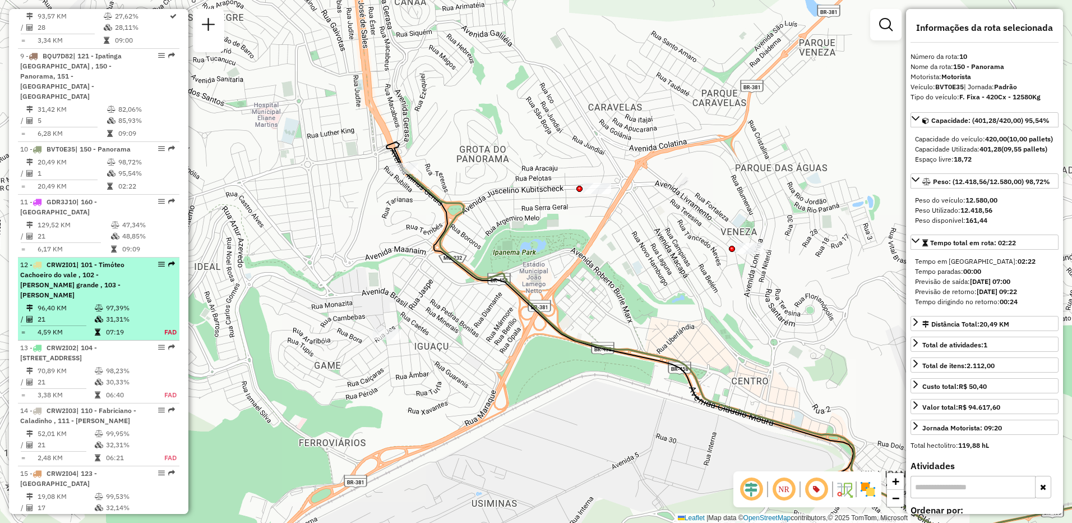
scroll to position [927, 0]
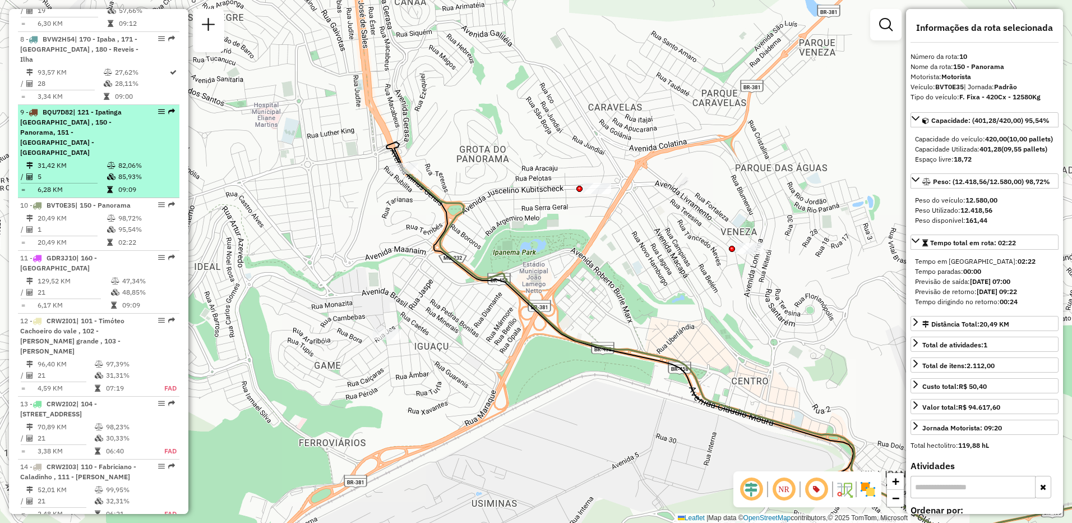
click at [95, 107] on div "9 - BQU7D82 | 121 - Ipatinga Cidade Nobre , 150 - Panorama, 151 - Ipatinga - Ca…" at bounding box center [79, 132] width 119 height 50
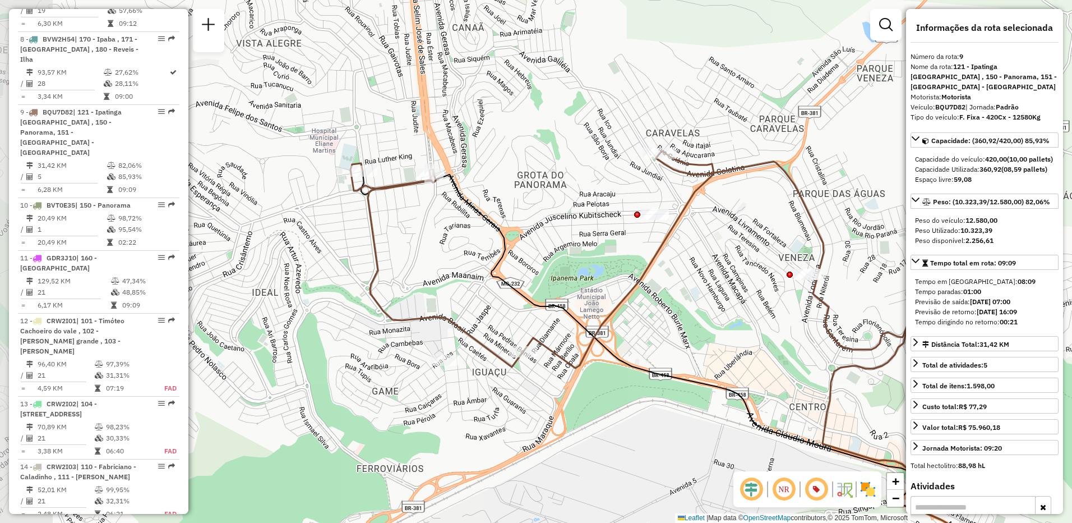
drag, startPoint x: 375, startPoint y: 239, endPoint x: 700, endPoint y: 333, distance: 338.5
click at [700, 333] on div "Janela de atendimento Grade de atendimento Capacidade Transportadoras Veículos …" at bounding box center [536, 261] width 1072 height 523
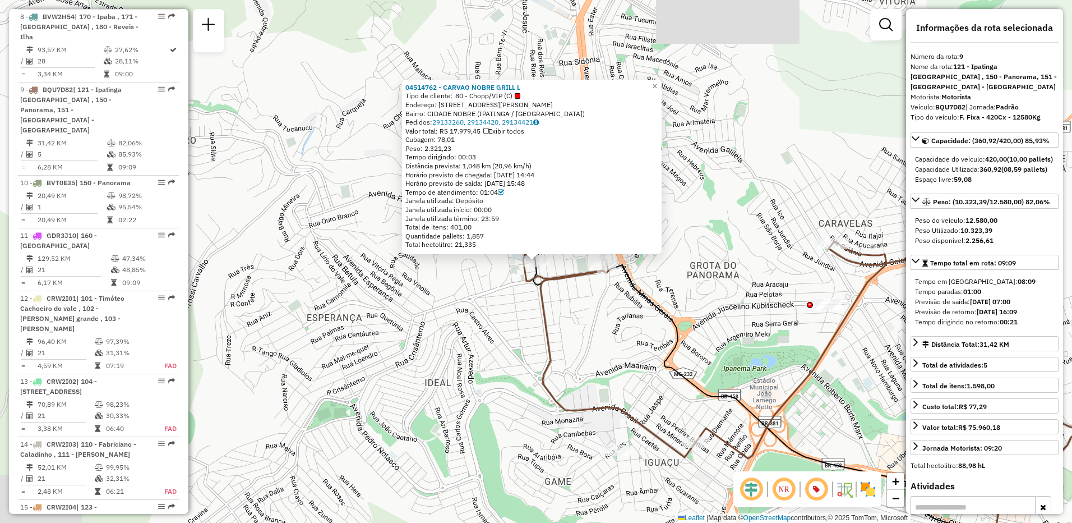
scroll to position [983, 0]
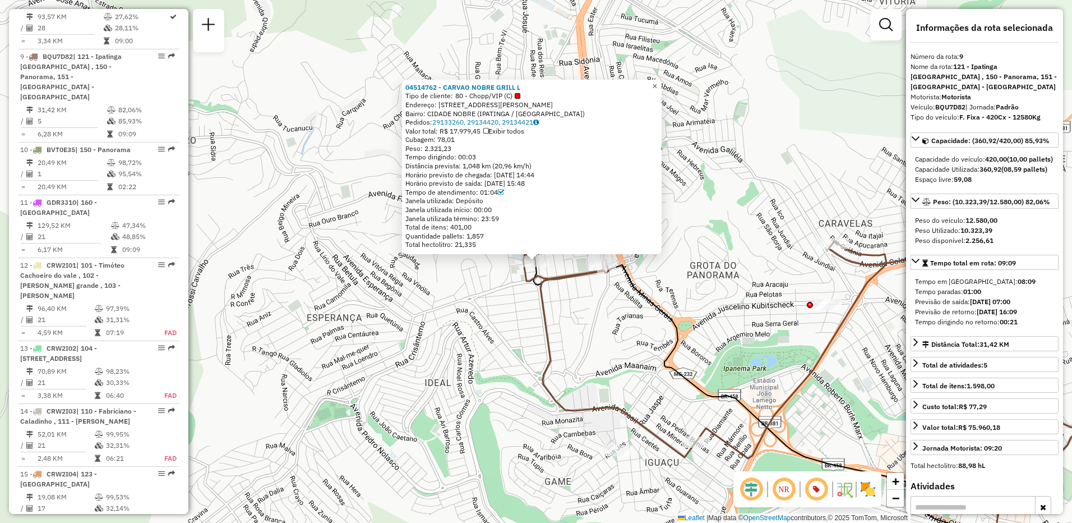
click at [657, 83] on span "×" at bounding box center [654, 86] width 5 height 10
